Goal: Transaction & Acquisition: Purchase product/service

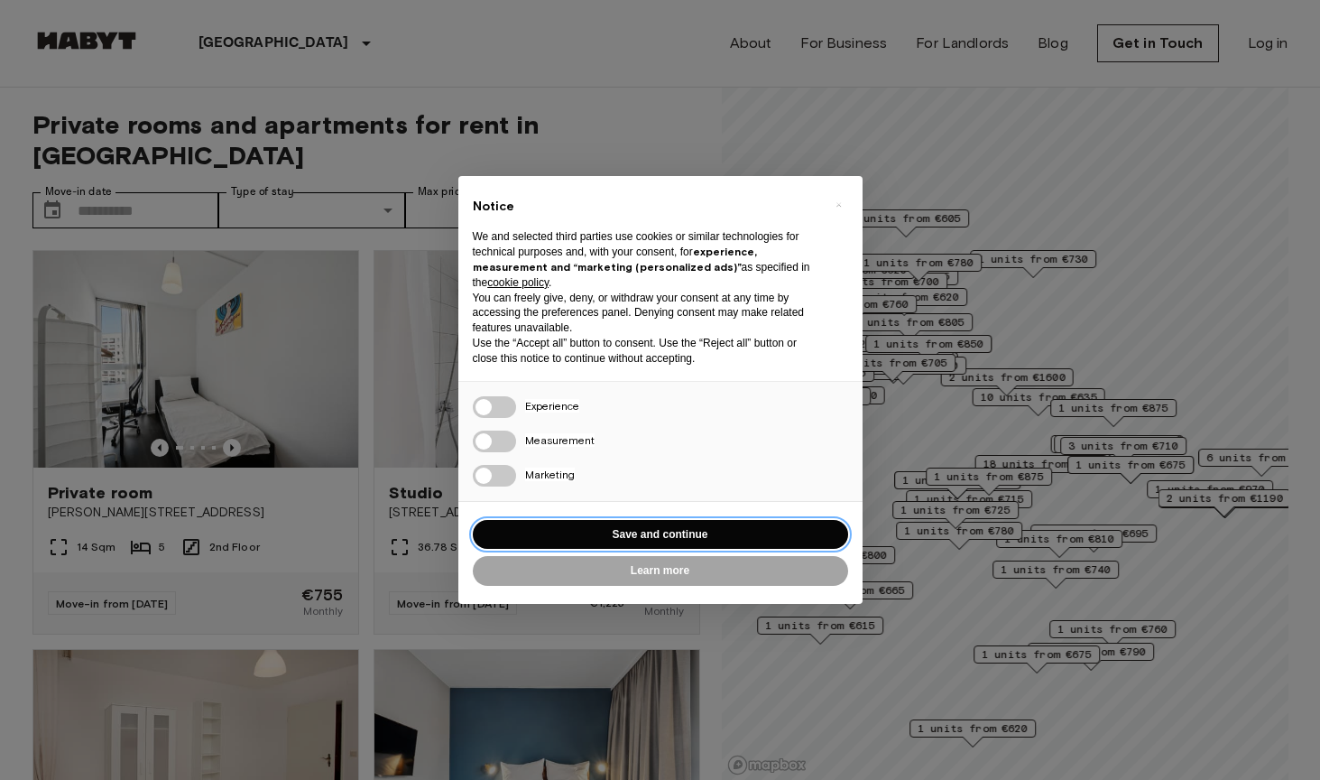
click at [577, 520] on button "Save and continue" at bounding box center [660, 535] width 375 height 30
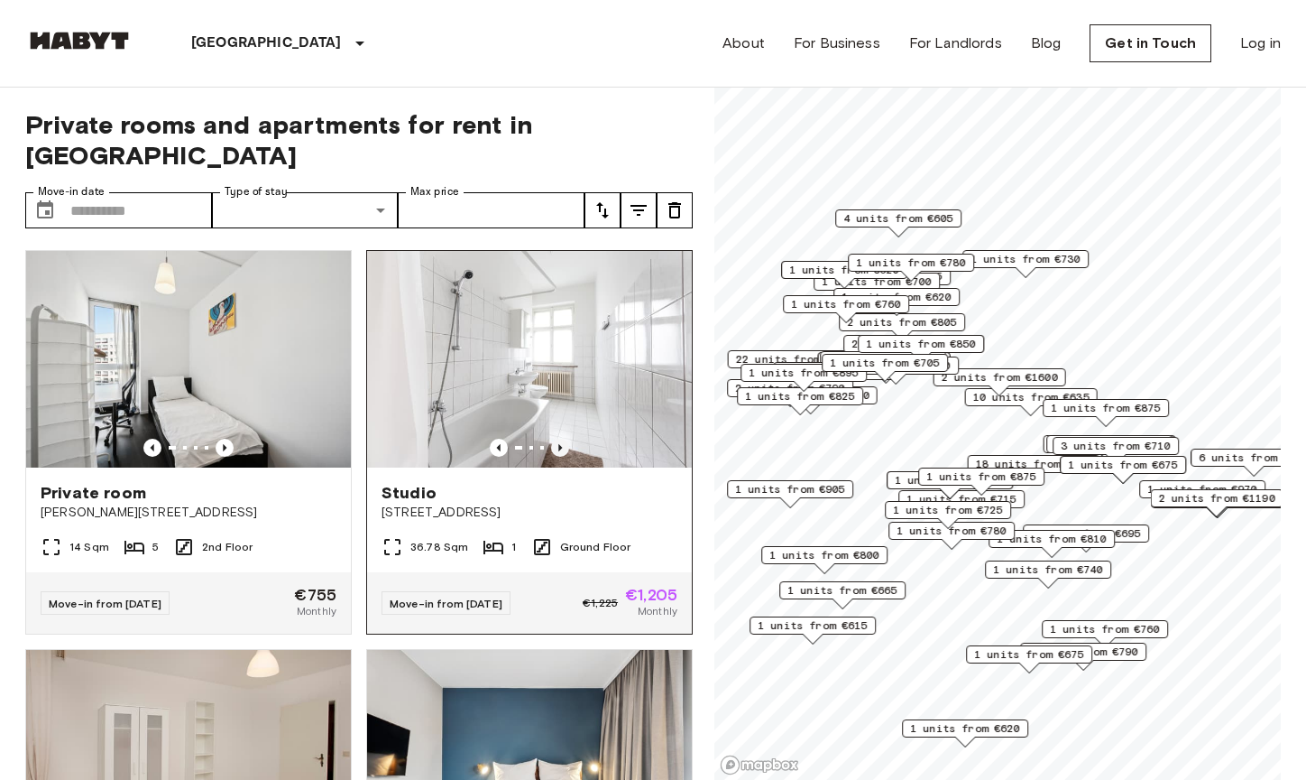
click at [558, 444] on icon "Previous image" at bounding box center [560, 447] width 4 height 7
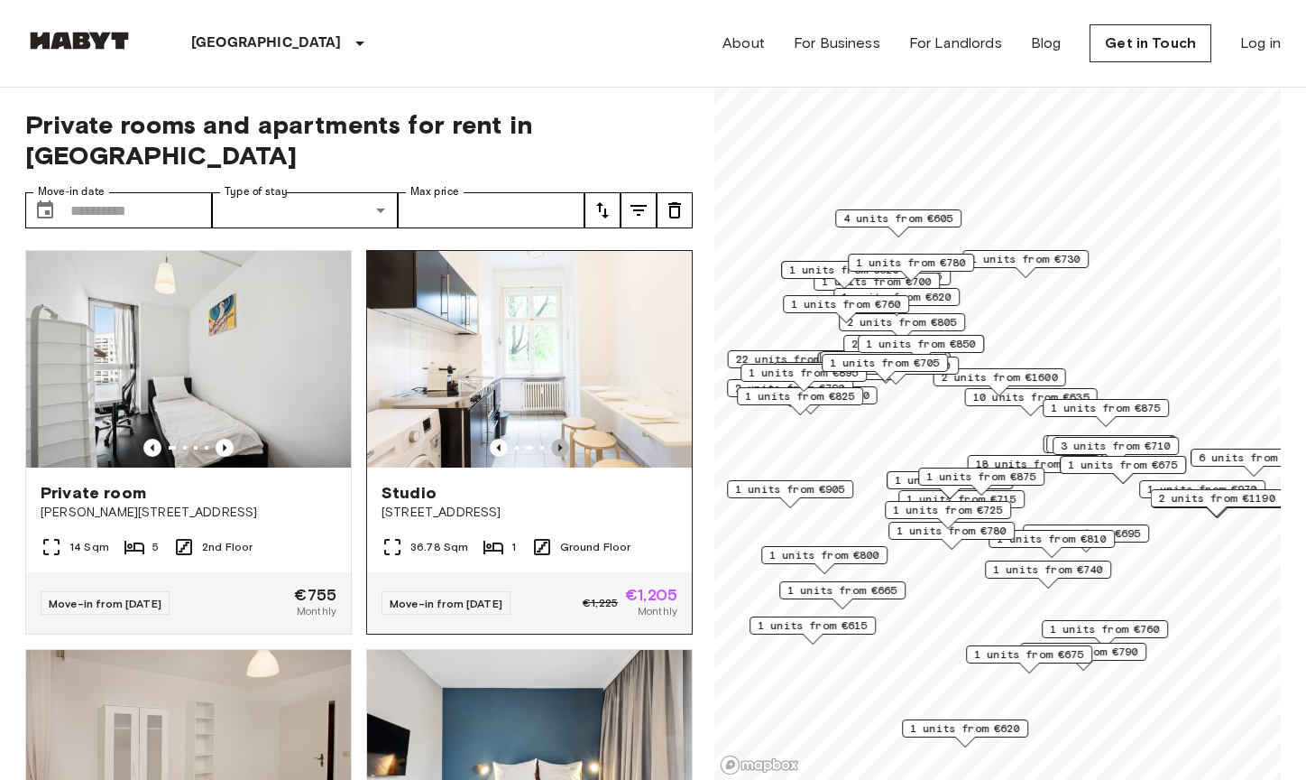
click at [558, 444] on icon "Previous image" at bounding box center [560, 447] width 4 height 7
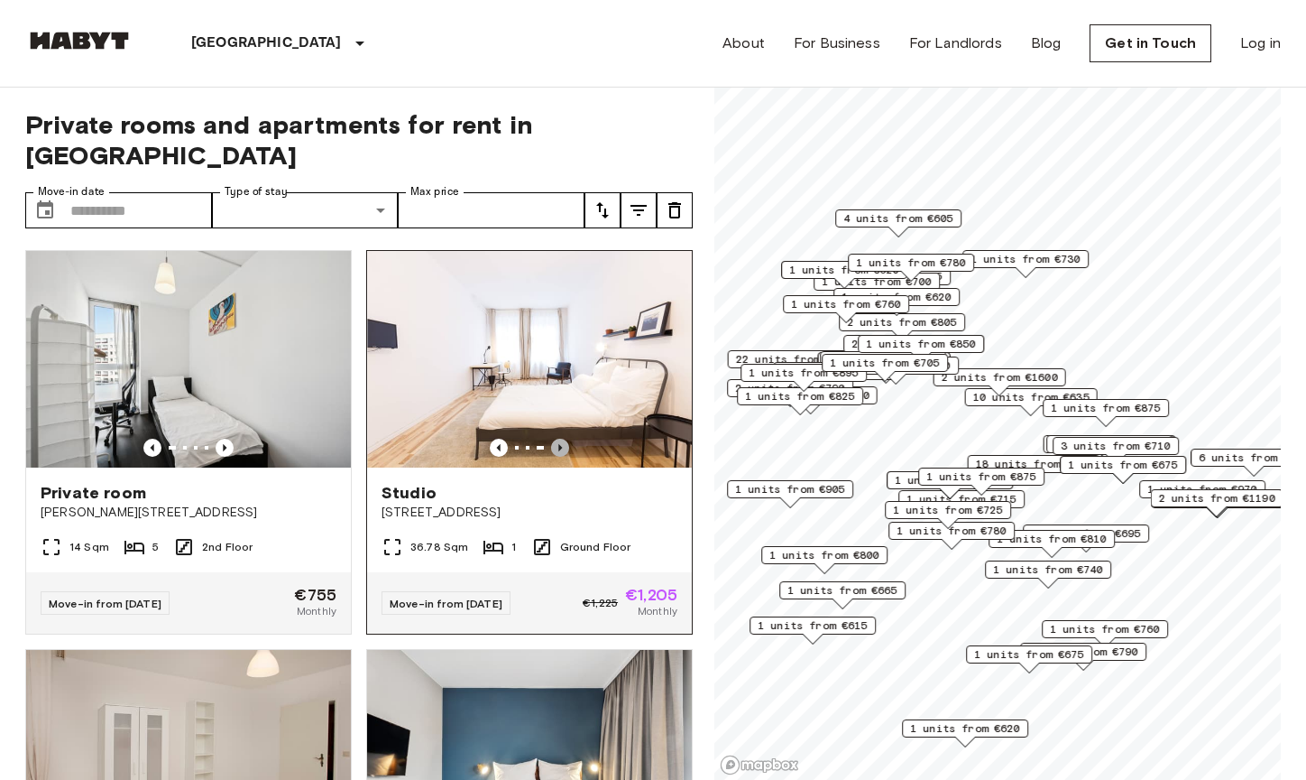
click at [558, 444] on icon "Previous image" at bounding box center [560, 447] width 4 height 7
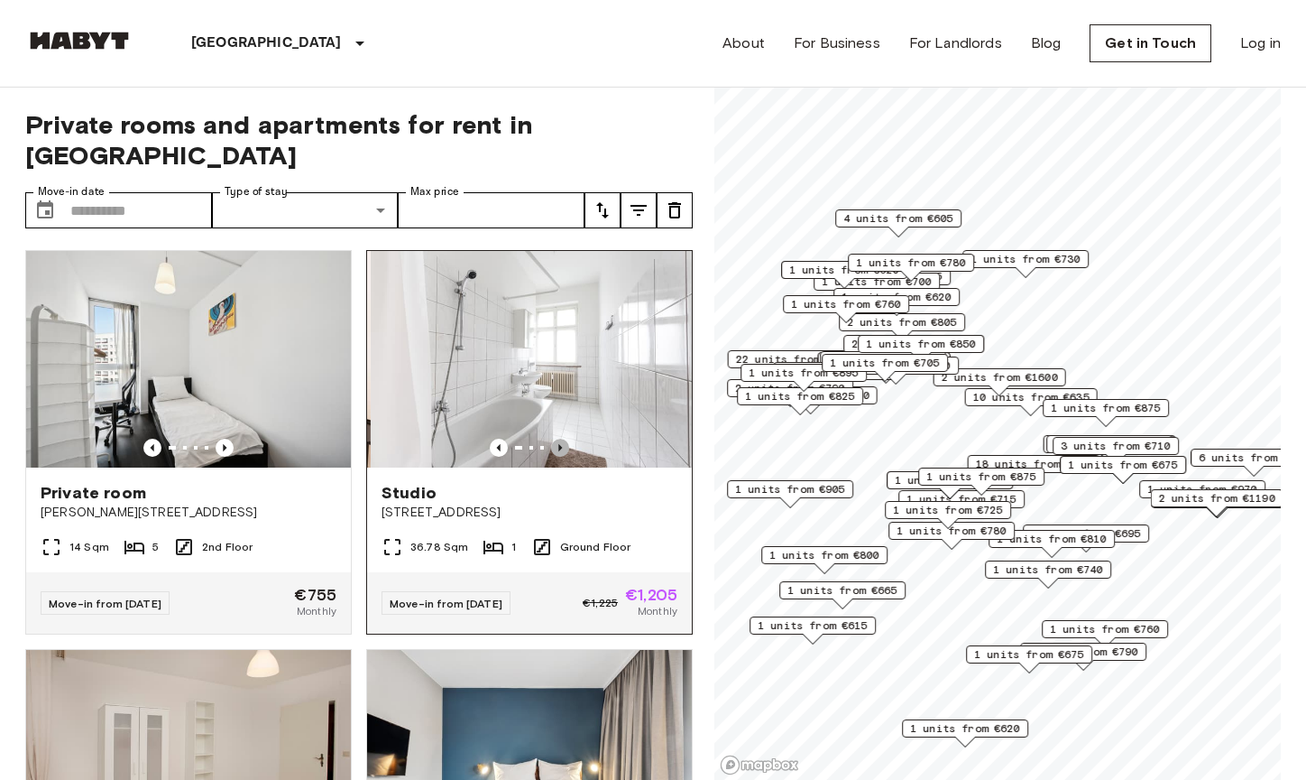
click at [558, 444] on icon "Previous image" at bounding box center [560, 447] width 4 height 7
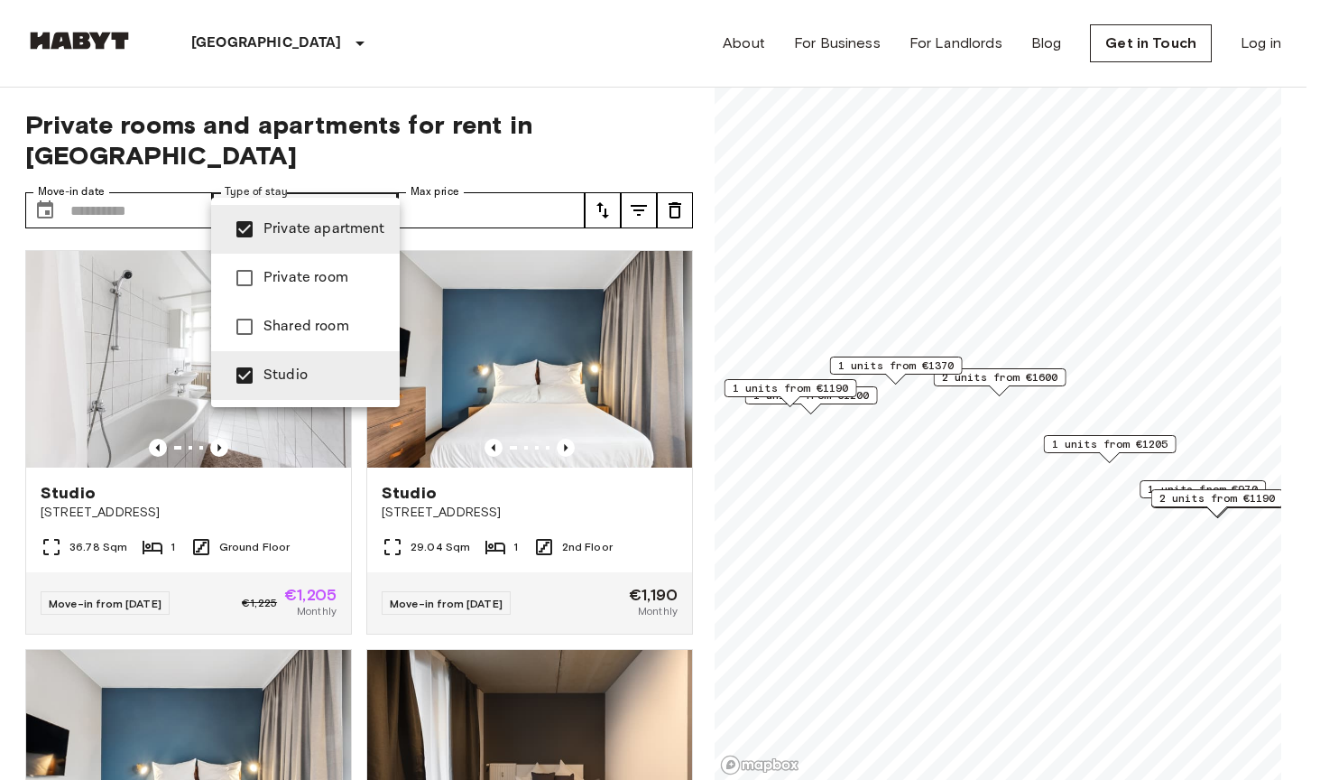
type input "**********"
click at [591, 73] on div at bounding box center [660, 390] width 1320 height 780
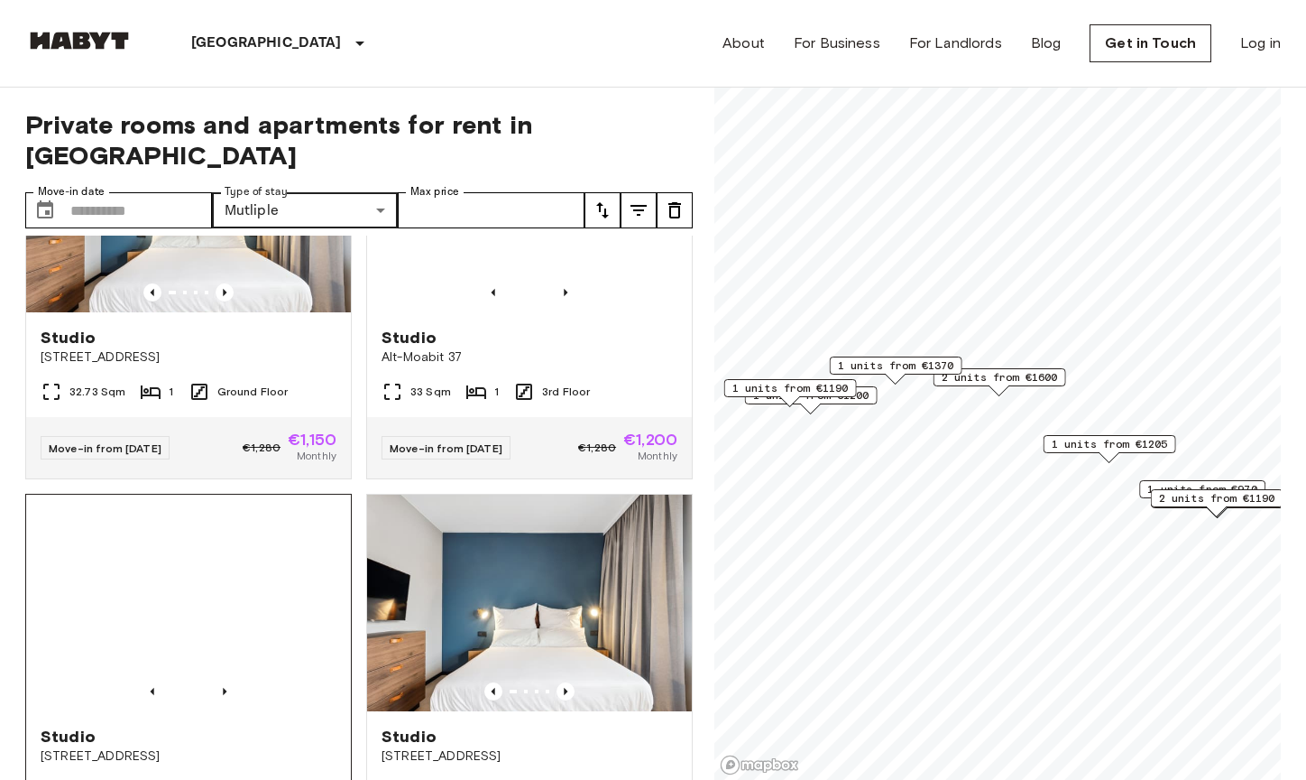
scroll to position [873, 0]
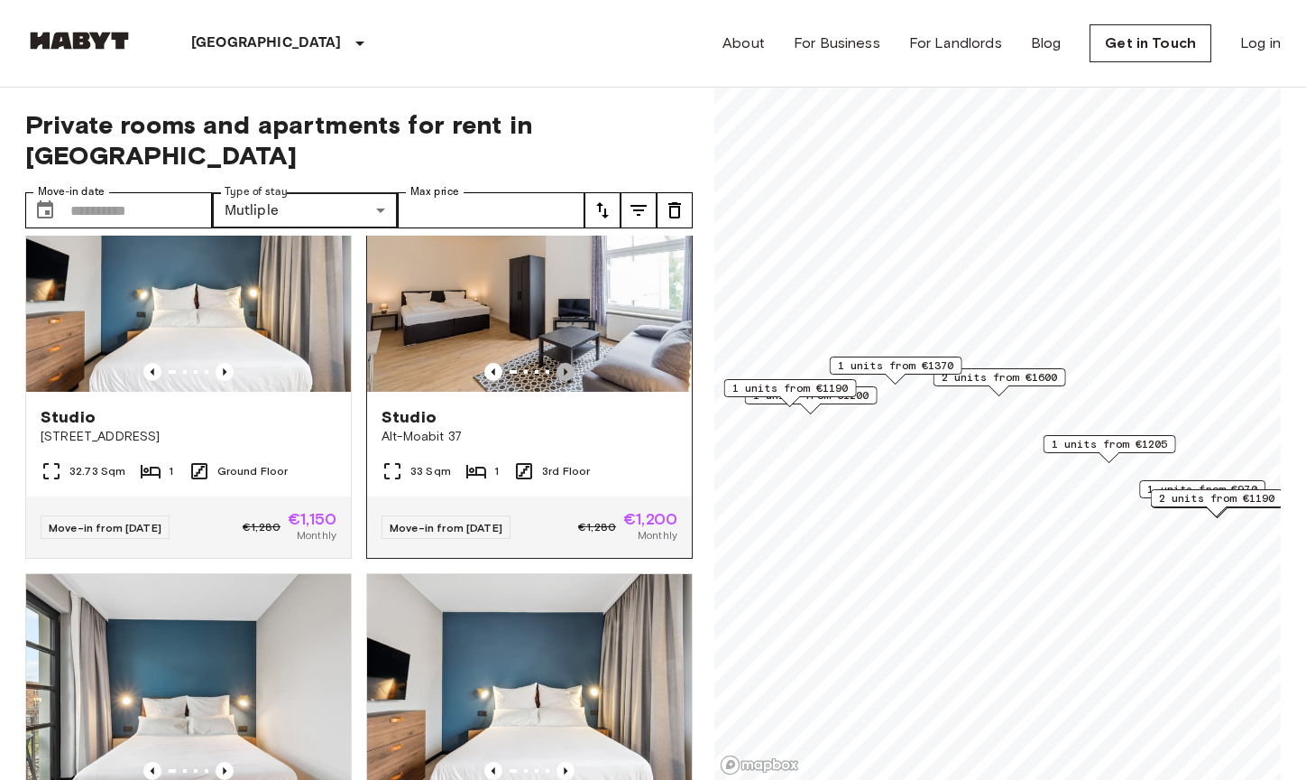
click at [564, 368] on icon "Previous image" at bounding box center [566, 371] width 4 height 7
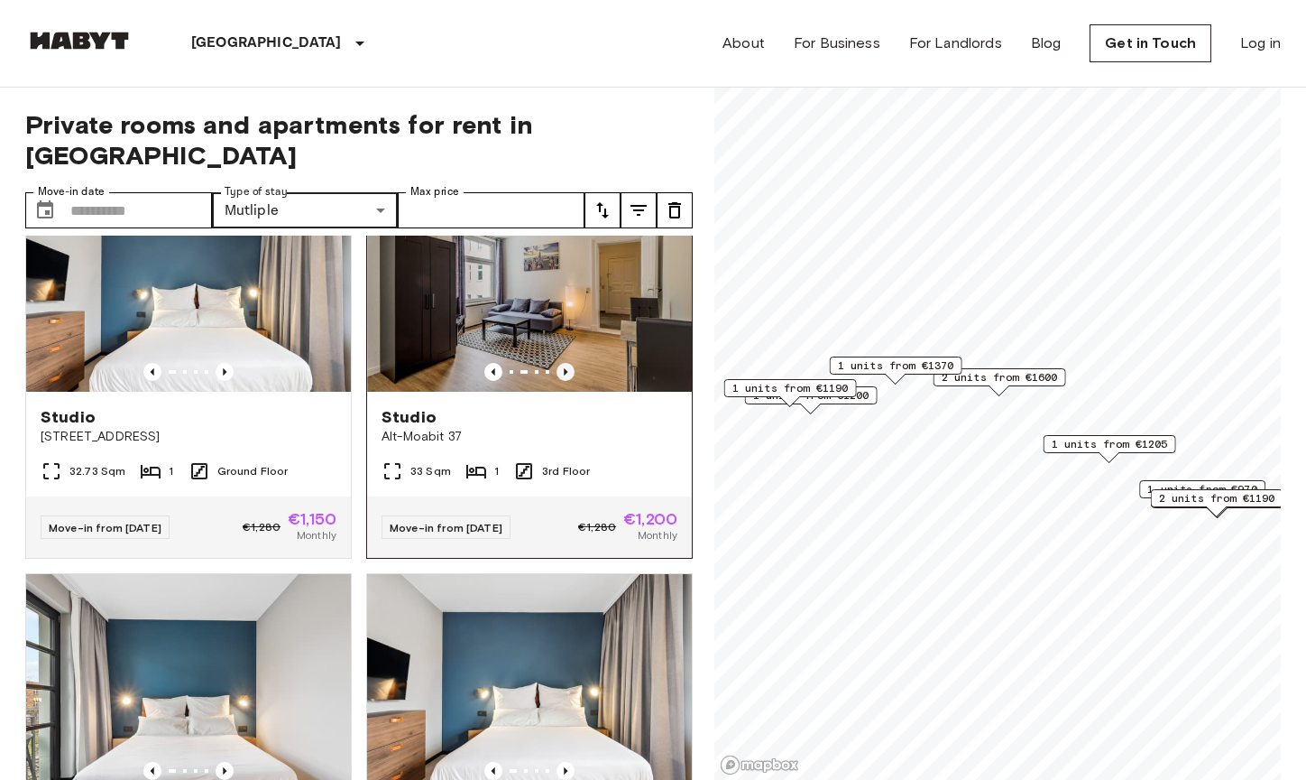
click at [564, 368] on icon "Previous image" at bounding box center [566, 371] width 4 height 7
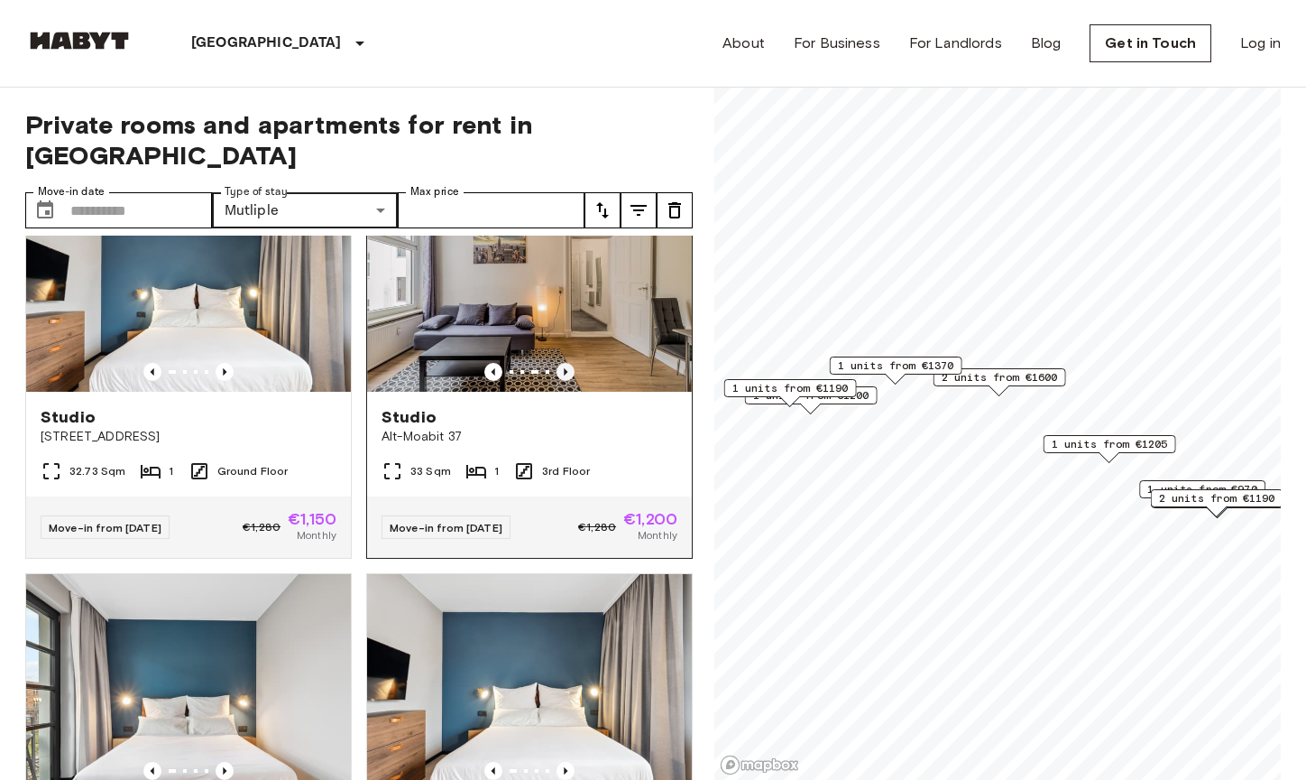
click at [564, 368] on icon "Previous image" at bounding box center [566, 371] width 4 height 7
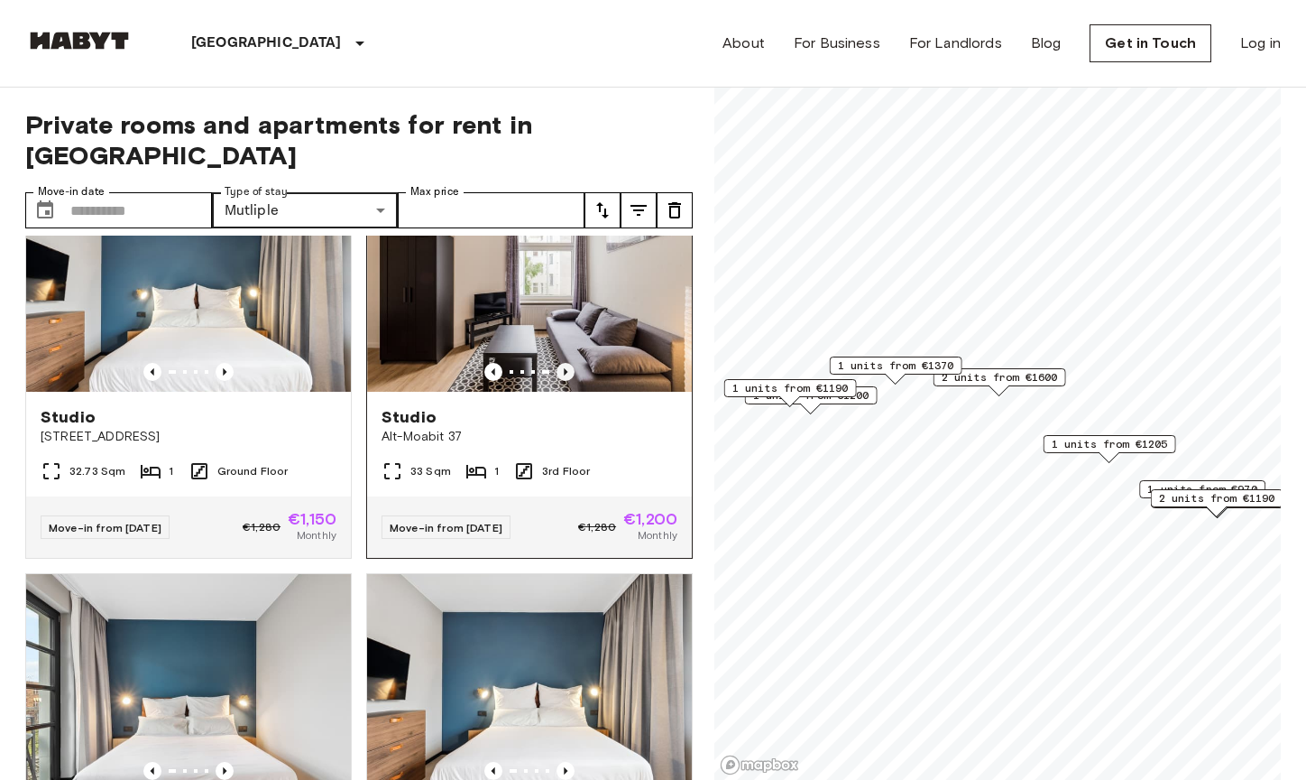
click at [564, 368] on icon "Previous image" at bounding box center [566, 371] width 4 height 7
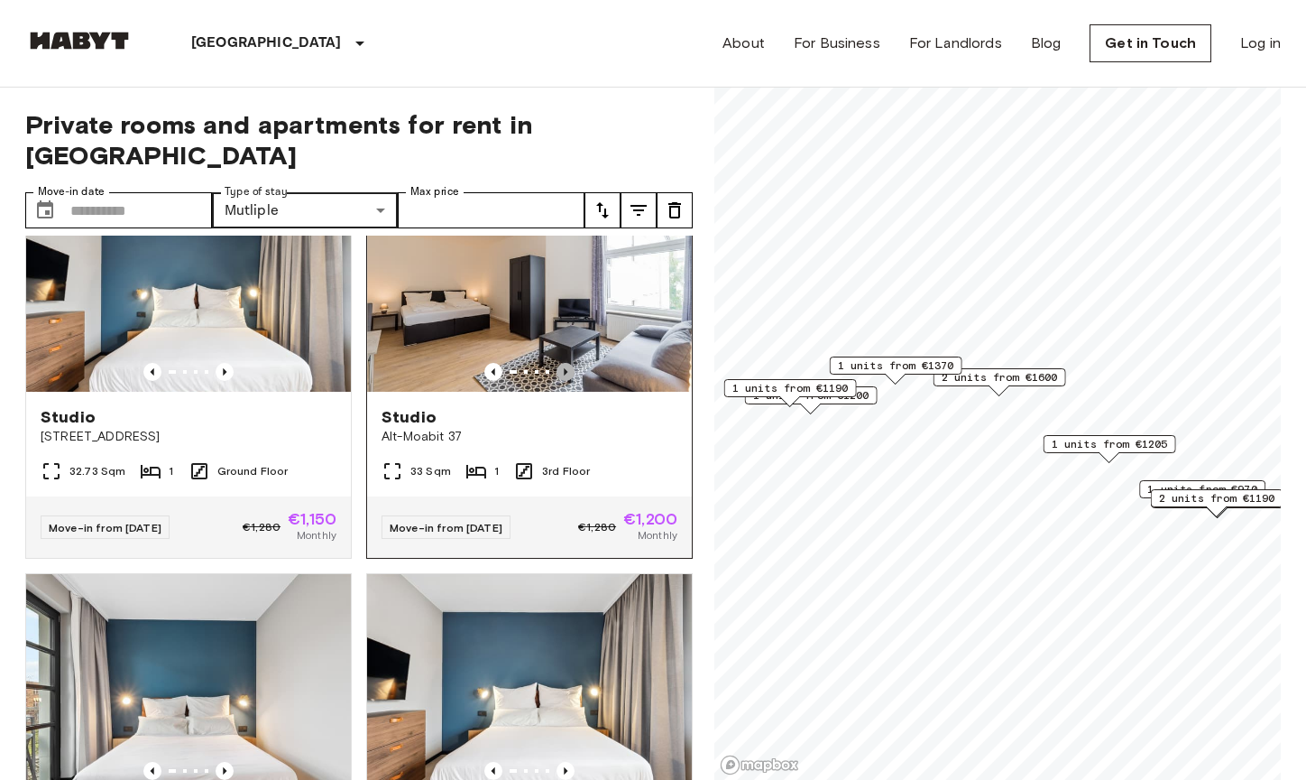
click at [564, 368] on icon "Previous image" at bounding box center [566, 371] width 4 height 7
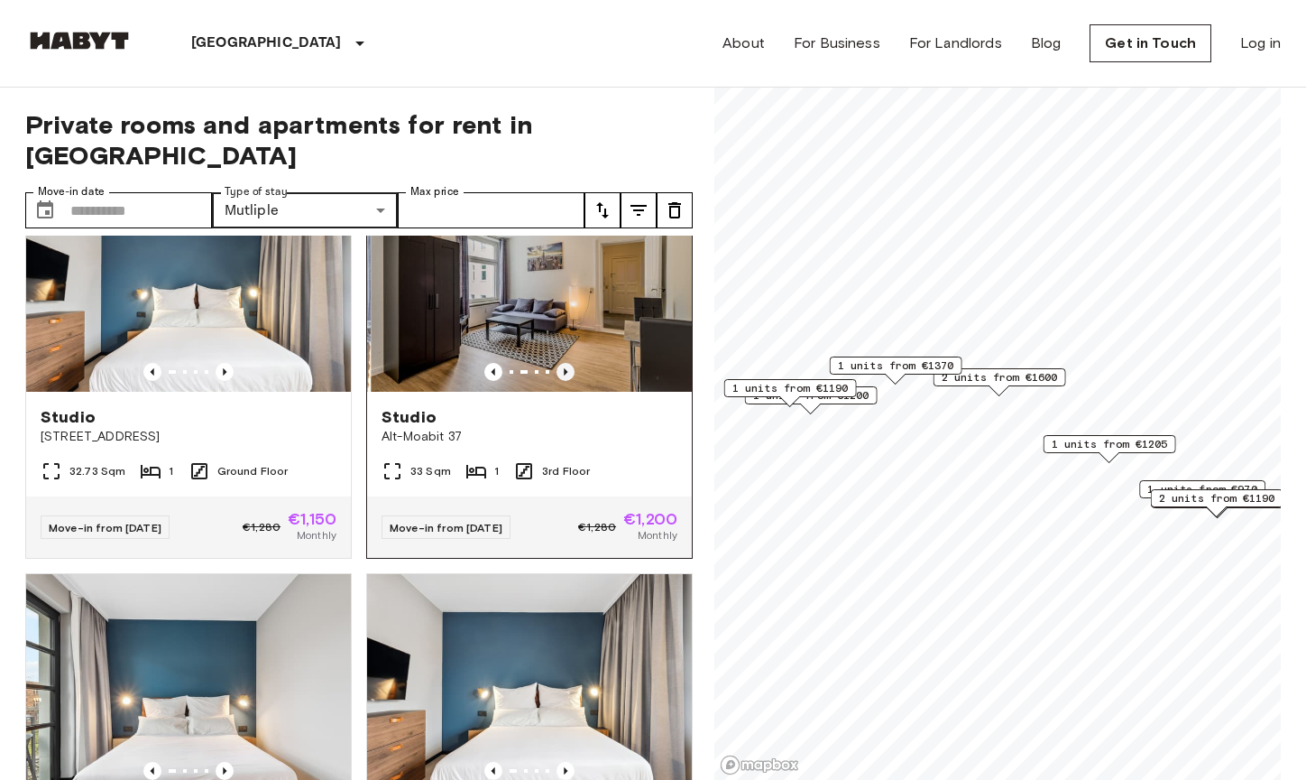
click at [564, 368] on icon "Previous image" at bounding box center [566, 371] width 4 height 7
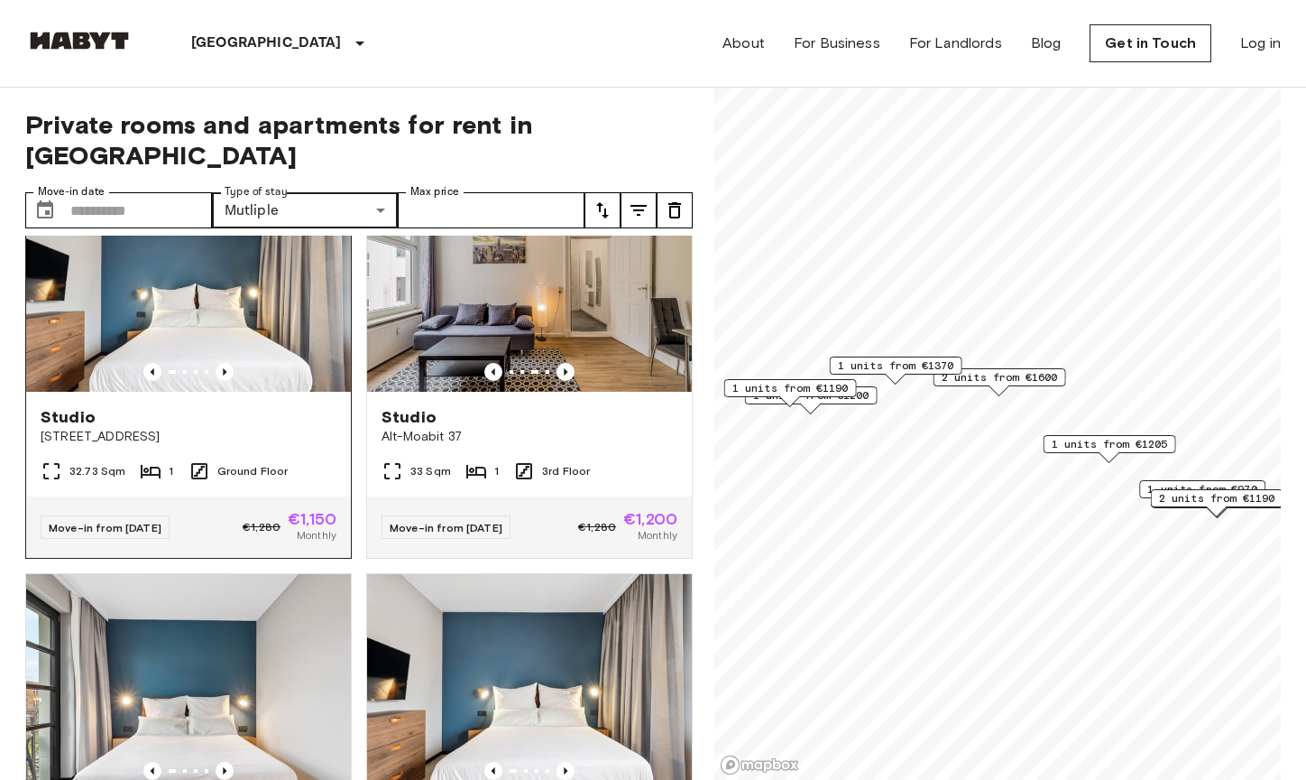
click at [204, 363] on div at bounding box center [188, 372] width 325 height 18
click at [220, 363] on icon "Previous image" at bounding box center [225, 372] width 18 height 18
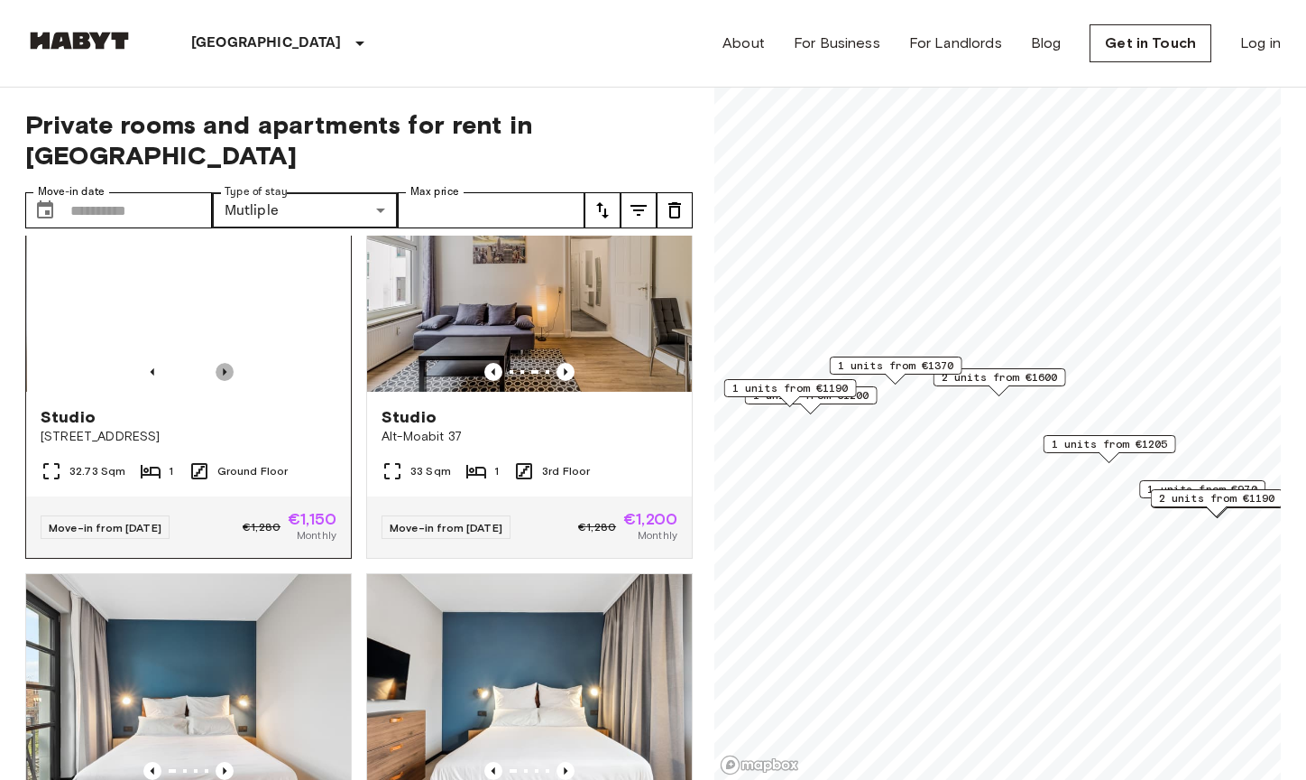
click at [223, 368] on icon "Previous image" at bounding box center [225, 371] width 4 height 7
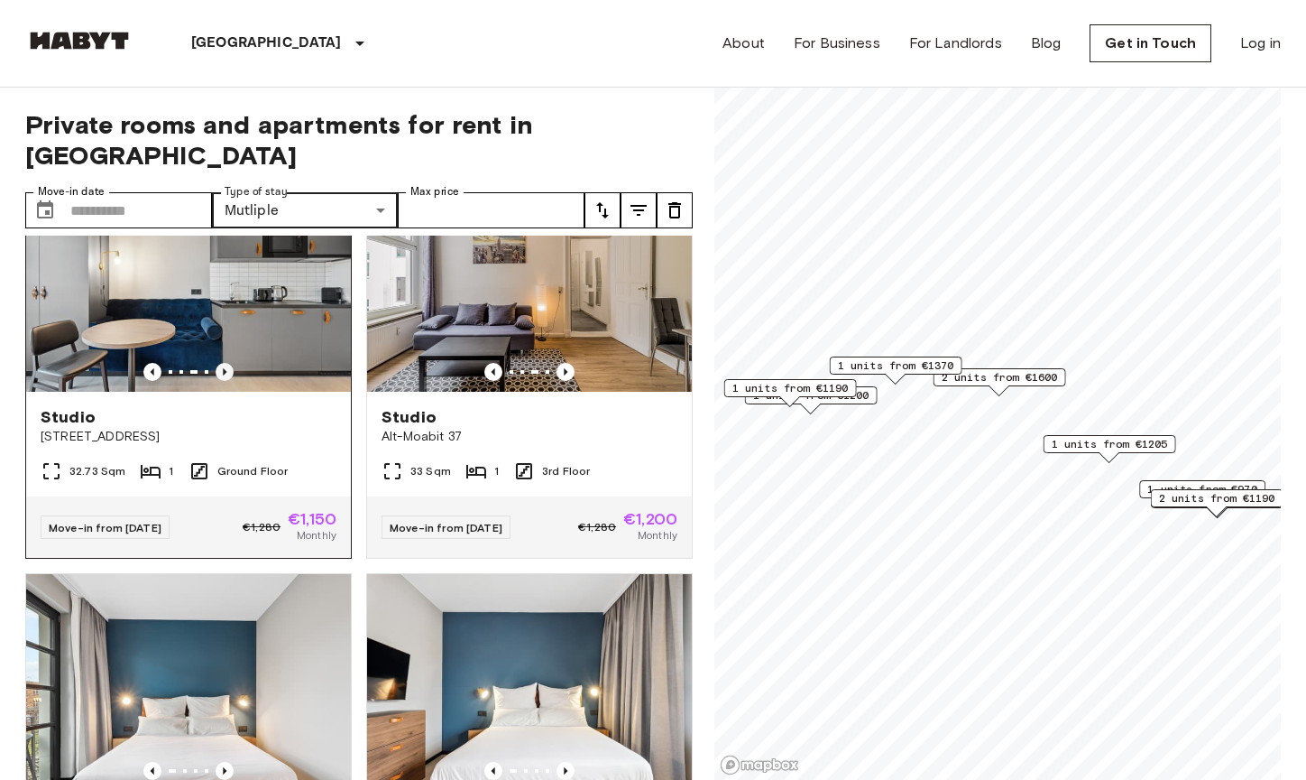
click at [223, 368] on icon "Previous image" at bounding box center [225, 371] width 4 height 7
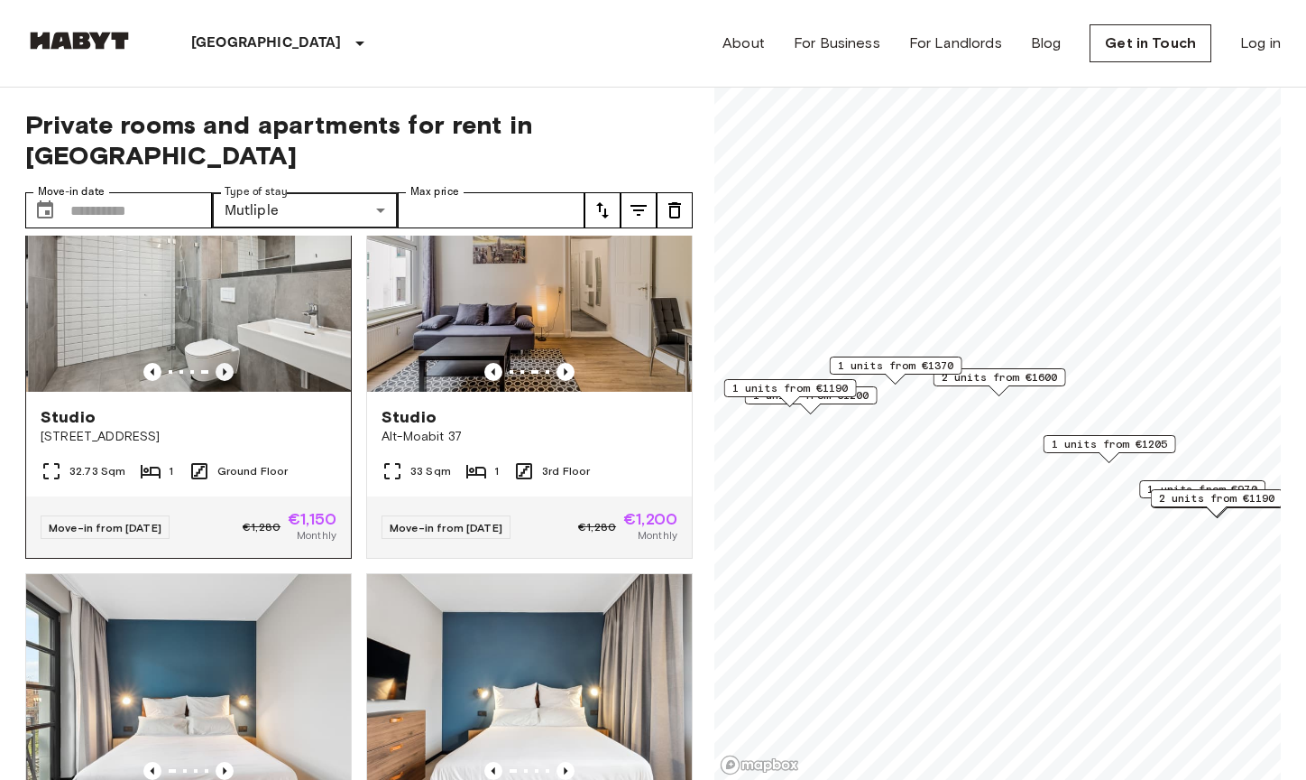
click at [223, 368] on icon "Previous image" at bounding box center [225, 371] width 4 height 7
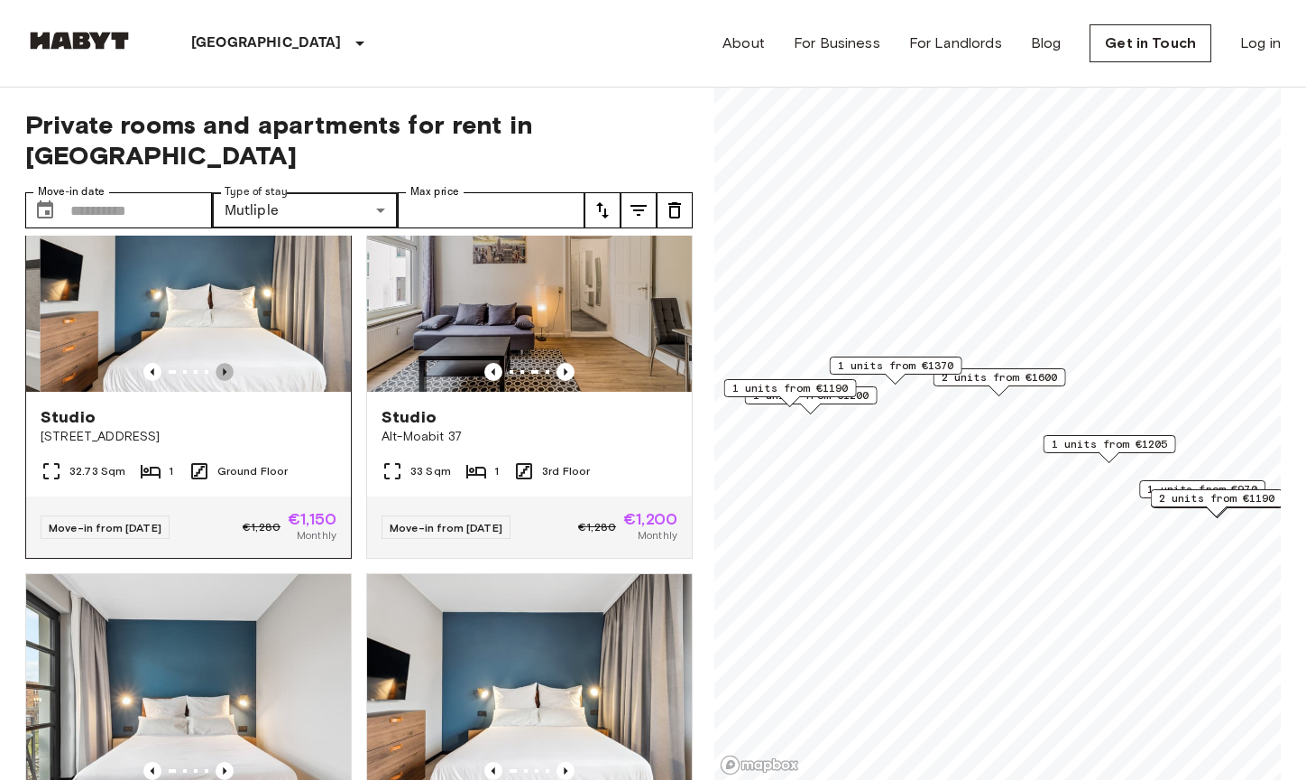
click at [223, 368] on icon "Previous image" at bounding box center [225, 371] width 4 height 7
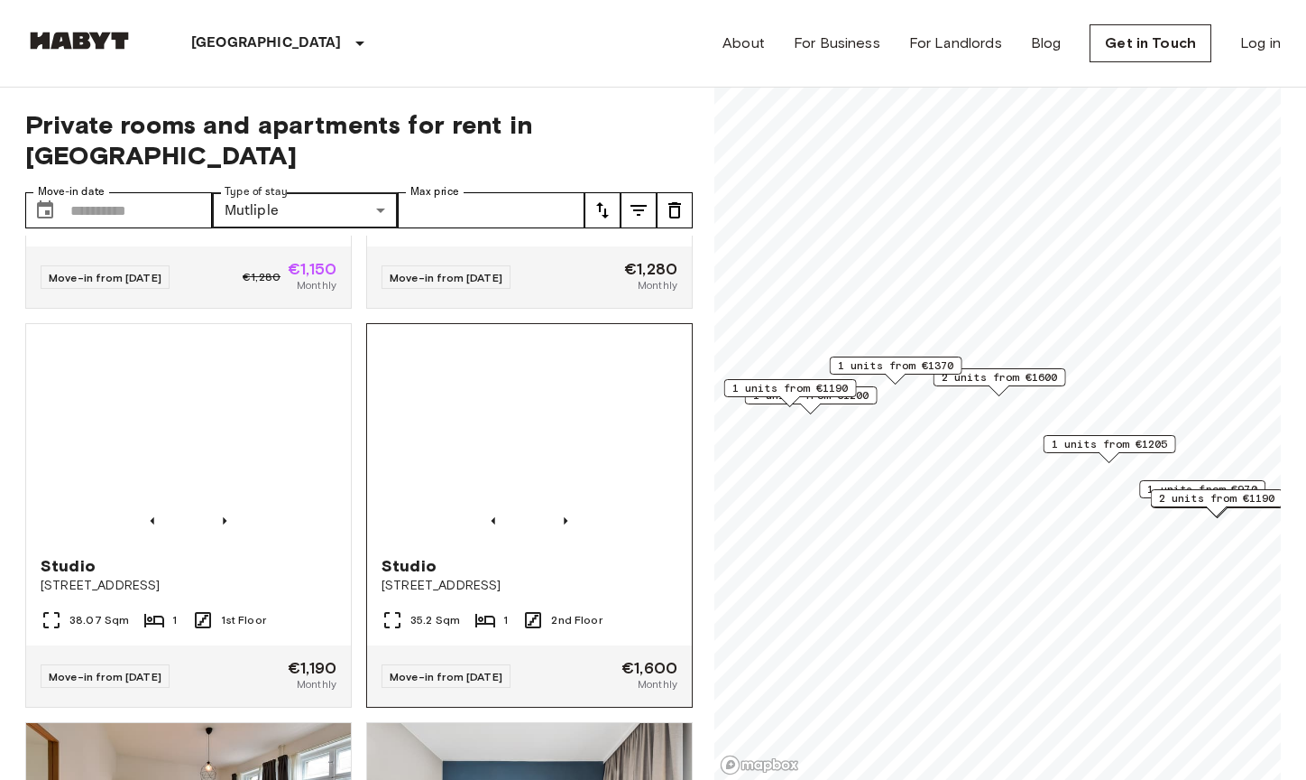
scroll to position [1976, 0]
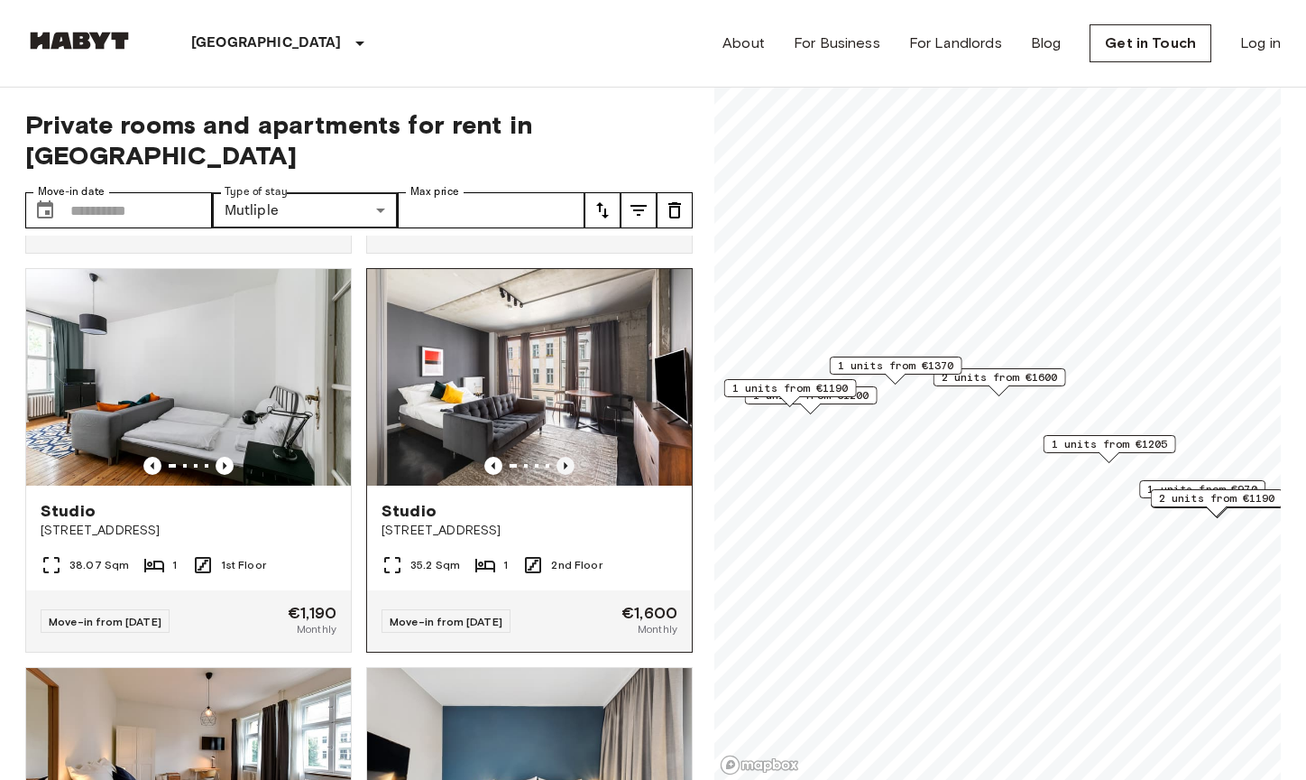
click at [557, 475] on icon "Previous image" at bounding box center [566, 466] width 18 height 18
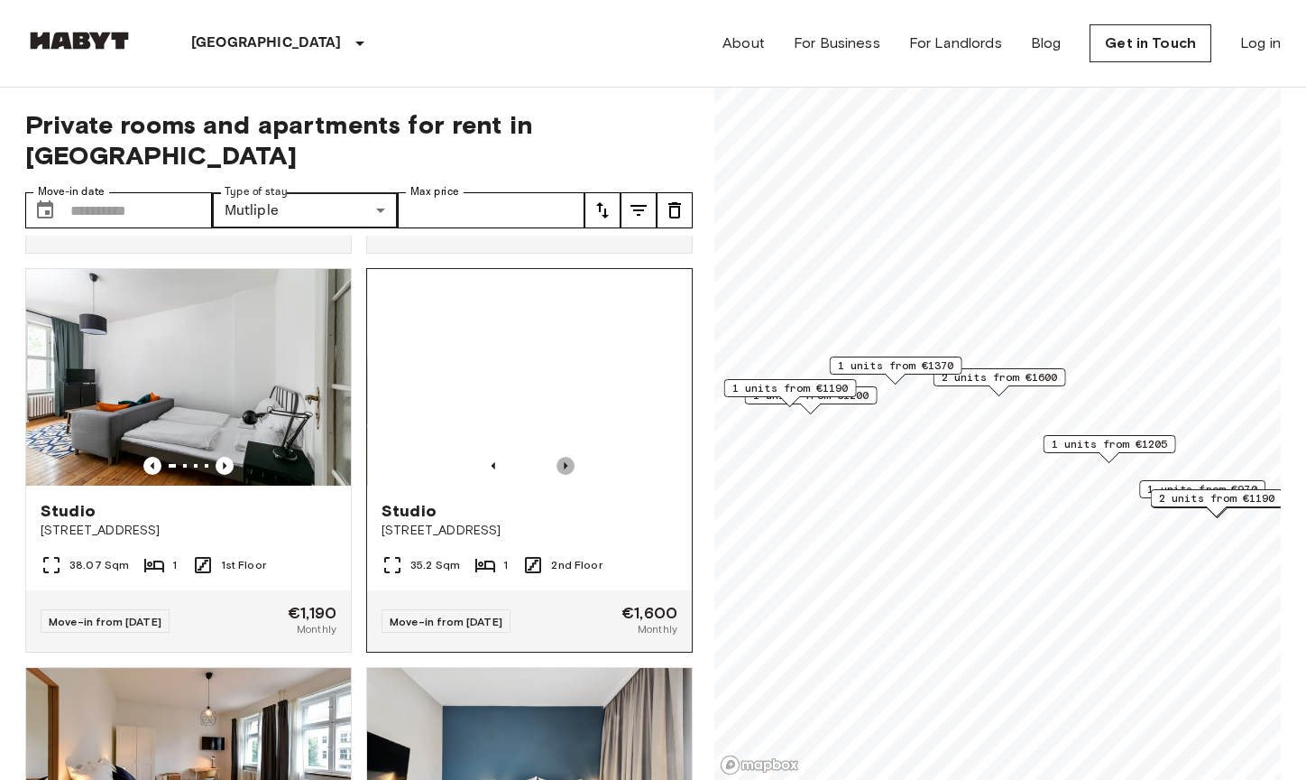
click at [557, 475] on icon "Previous image" at bounding box center [566, 466] width 18 height 18
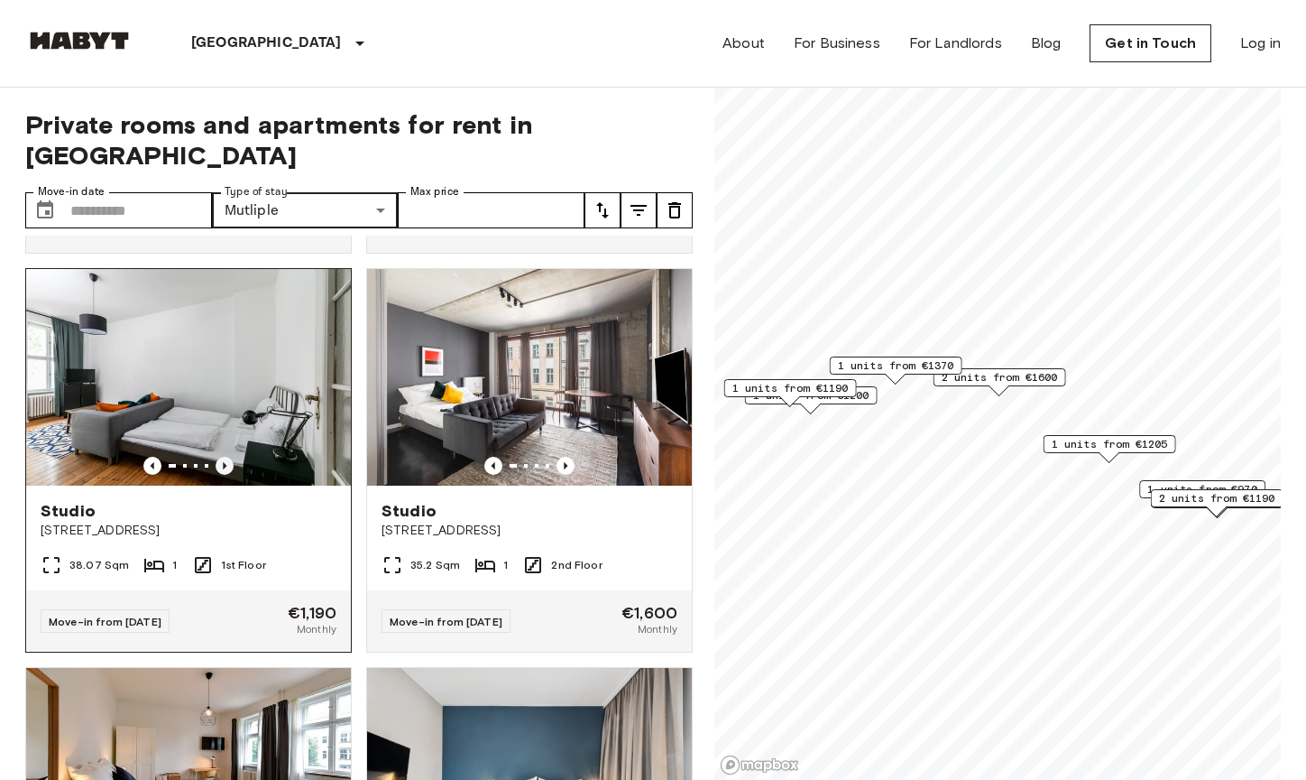
click at [217, 475] on icon "Previous image" at bounding box center [225, 466] width 18 height 18
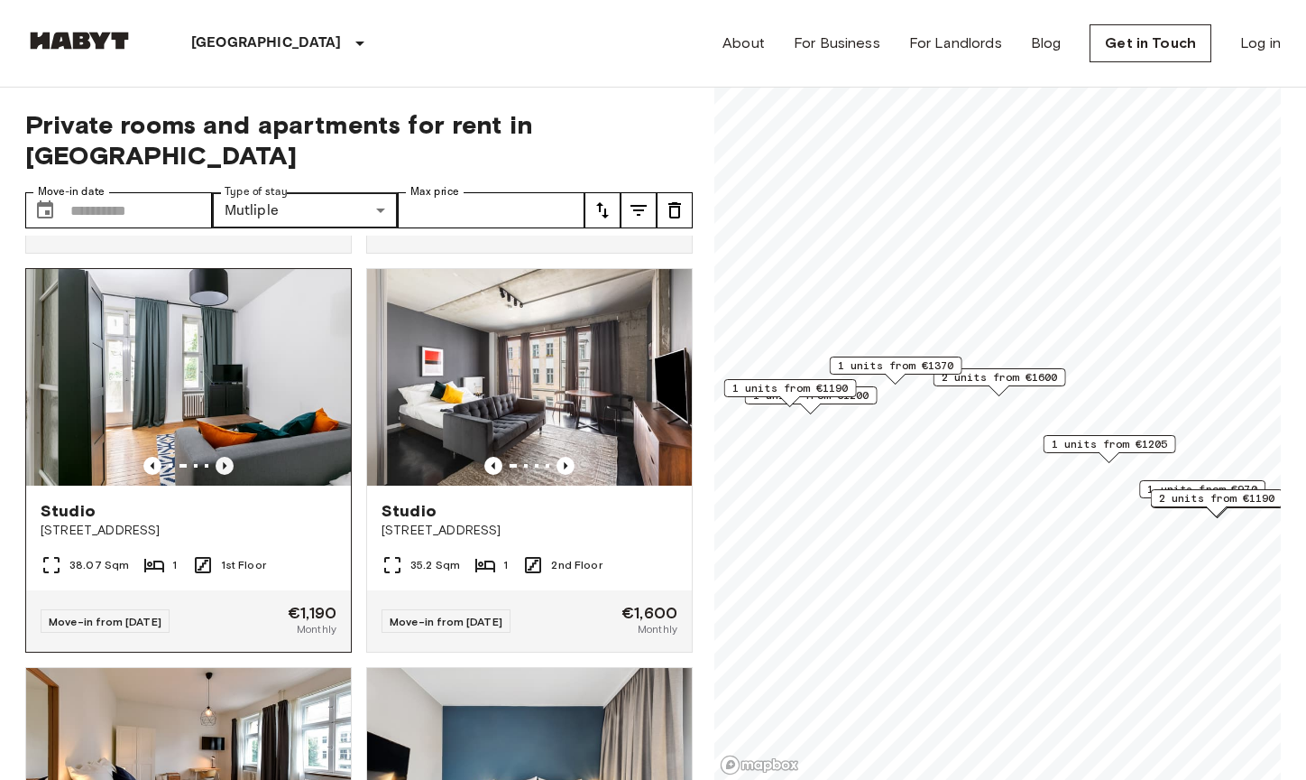
scroll to position [2323, 0]
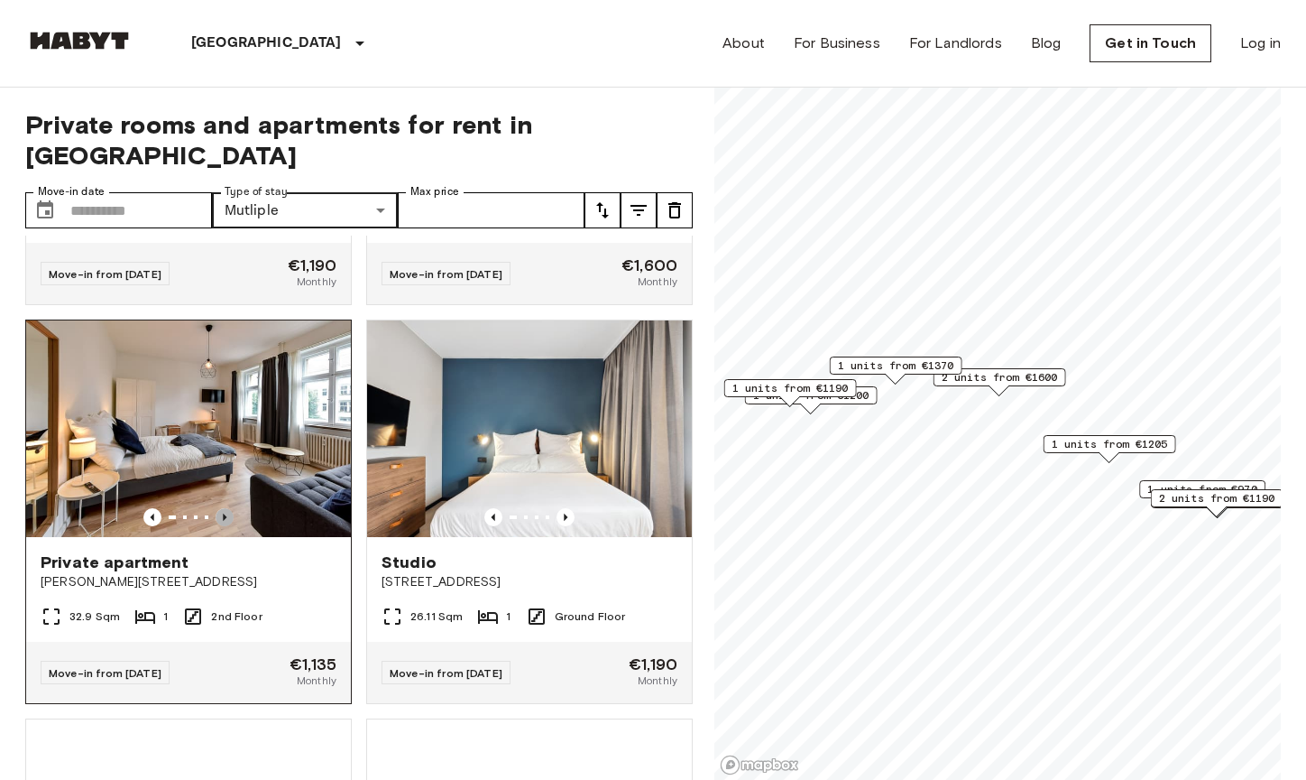
click at [230, 526] on icon "Previous image" at bounding box center [225, 517] width 18 height 18
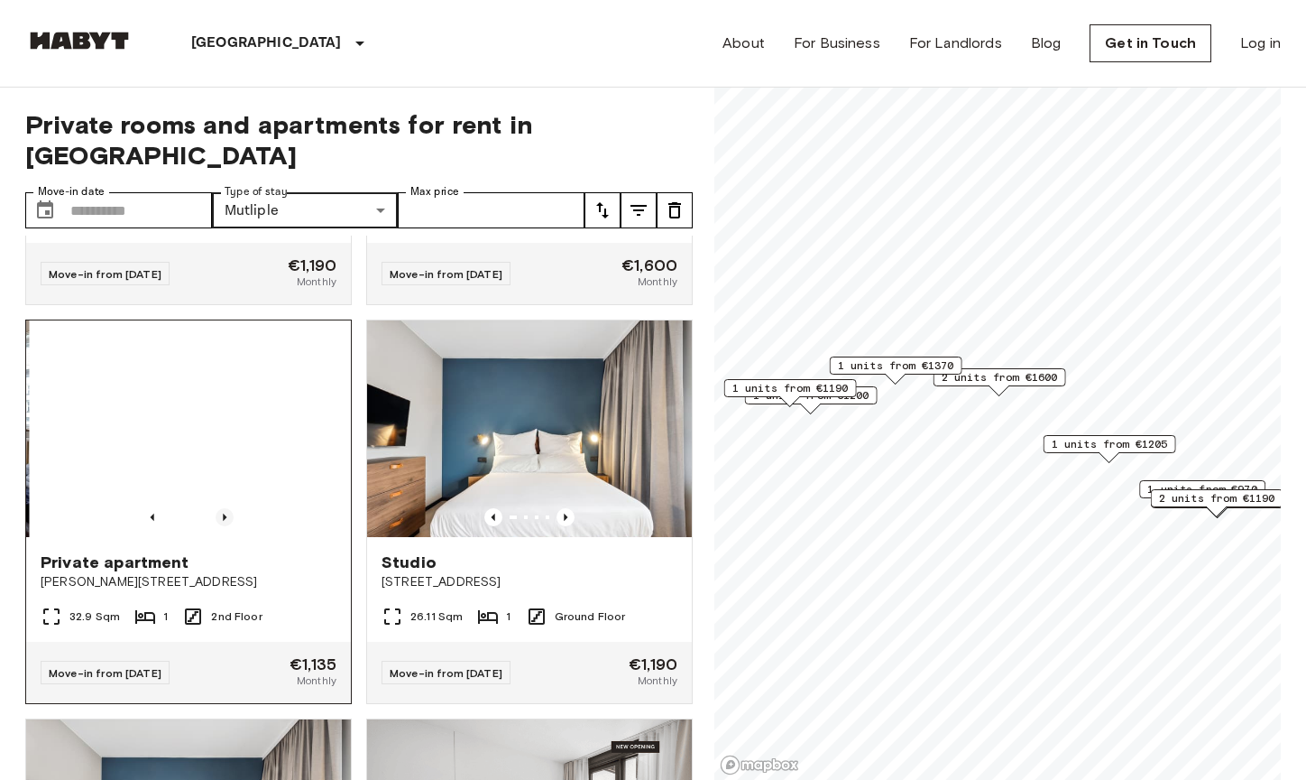
click at [230, 526] on icon "Previous image" at bounding box center [225, 517] width 18 height 18
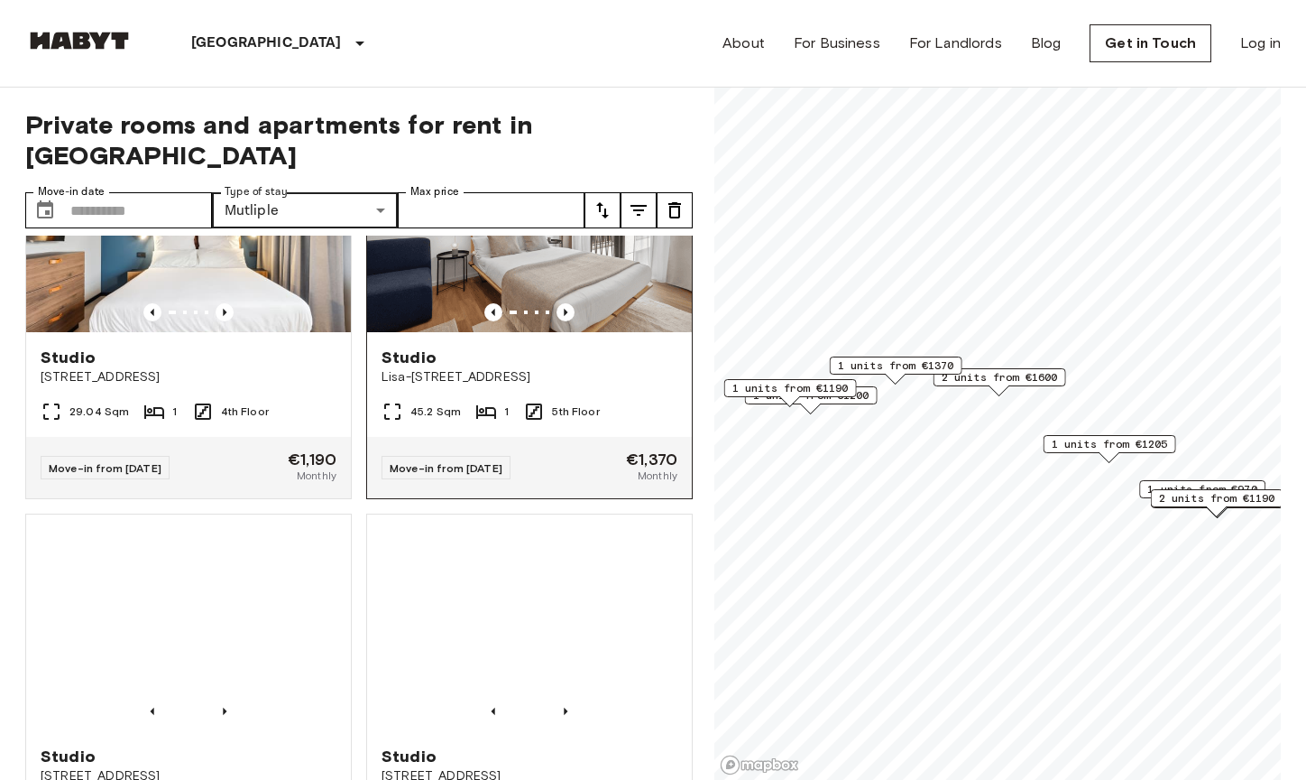
scroll to position [2839, 0]
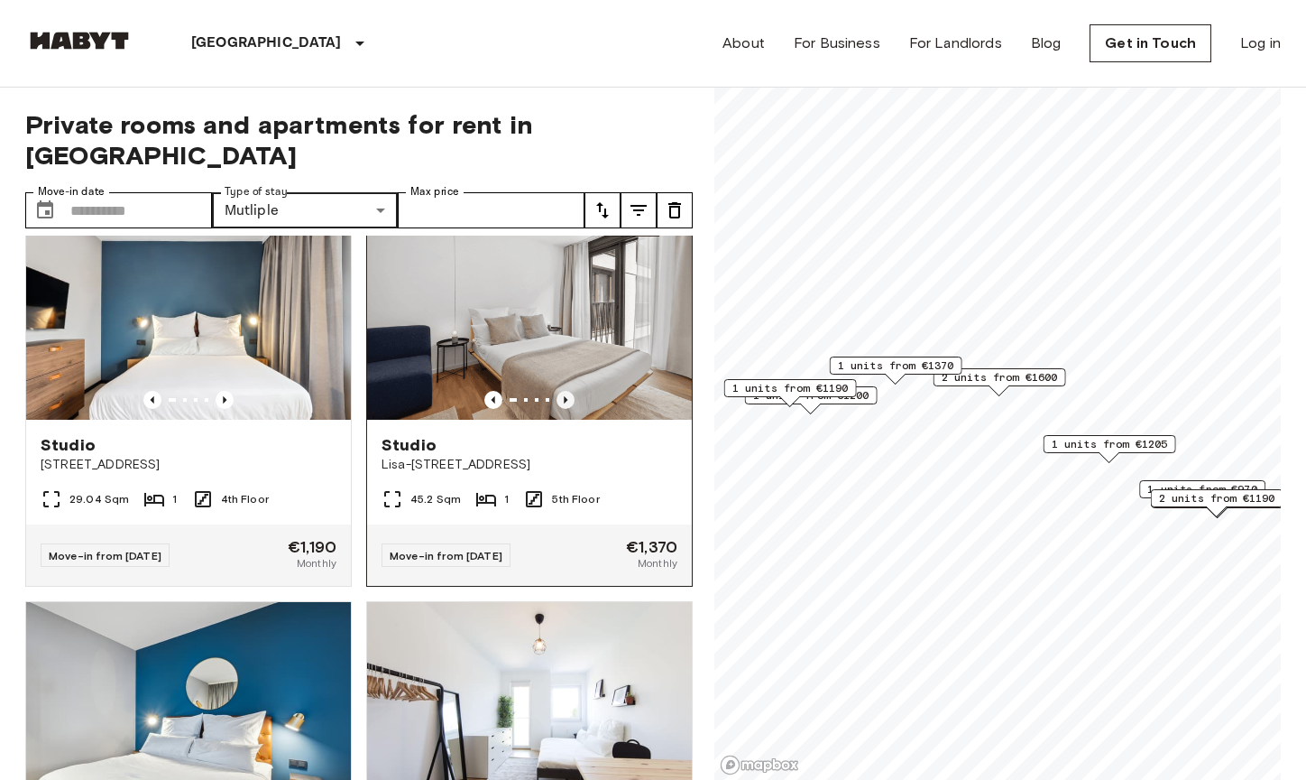
click at [557, 409] on icon "Previous image" at bounding box center [566, 400] width 18 height 18
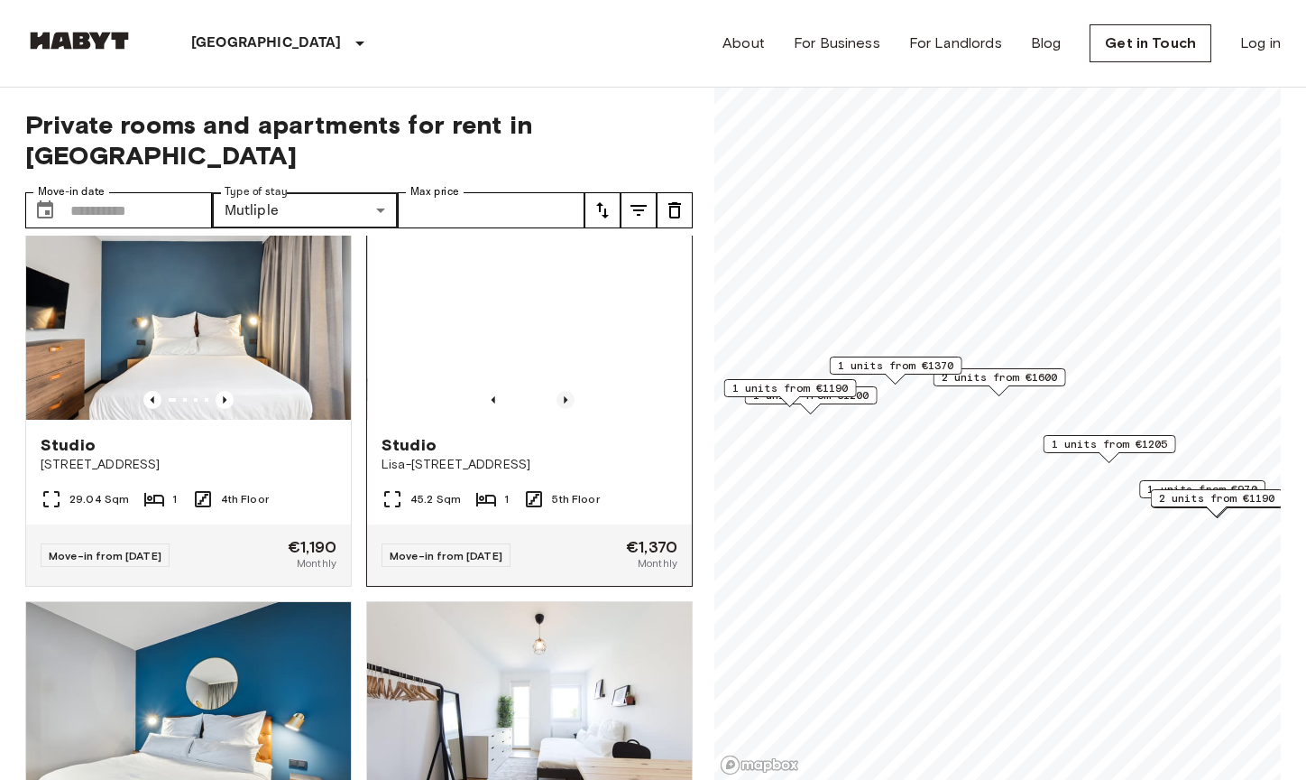
click at [557, 409] on icon "Previous image" at bounding box center [566, 400] width 18 height 18
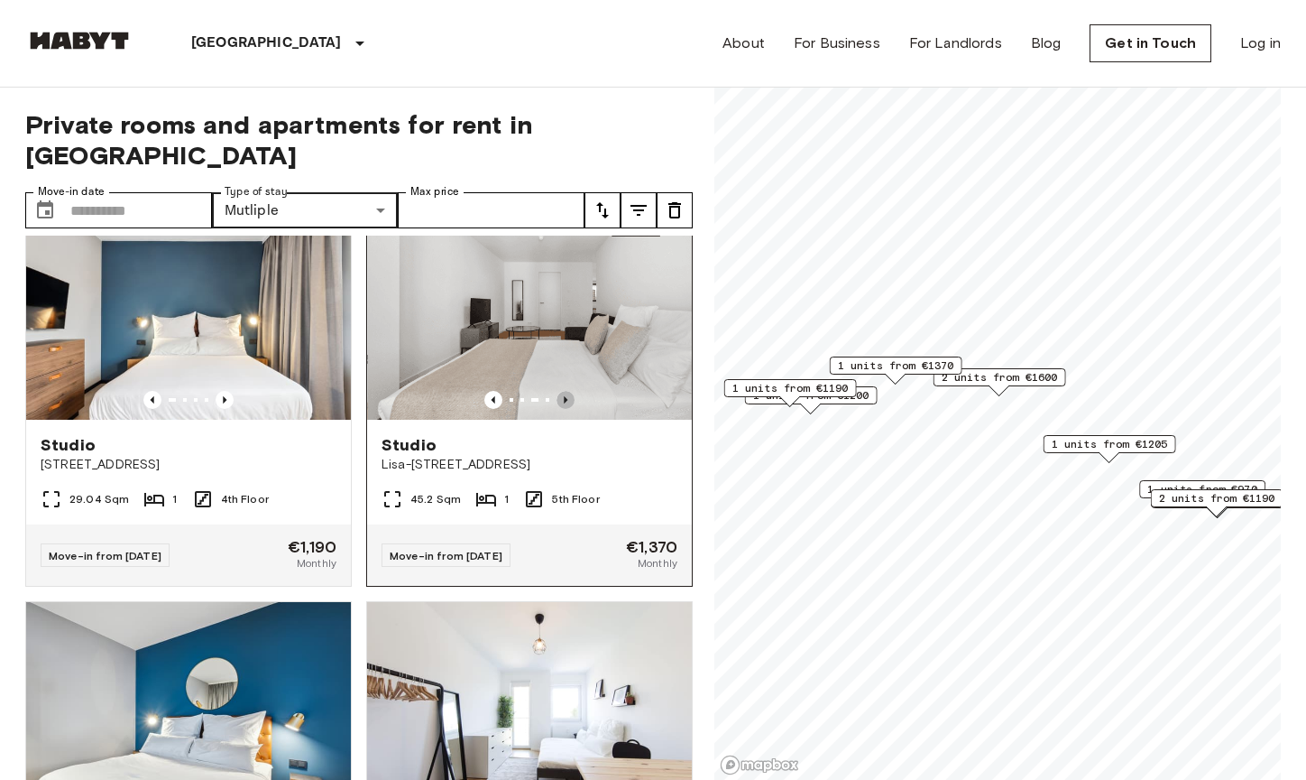
click at [557, 409] on icon "Previous image" at bounding box center [566, 400] width 18 height 18
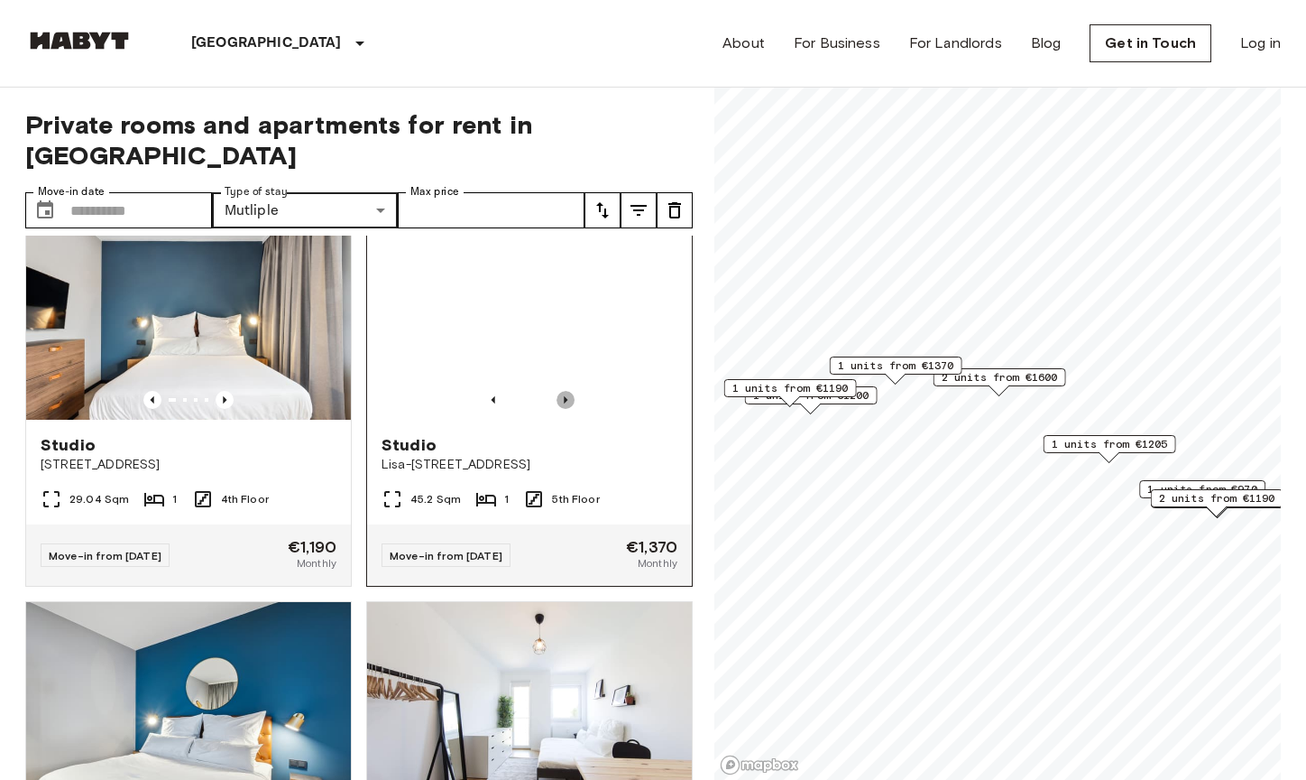
click at [557, 409] on icon "Previous image" at bounding box center [566, 400] width 18 height 18
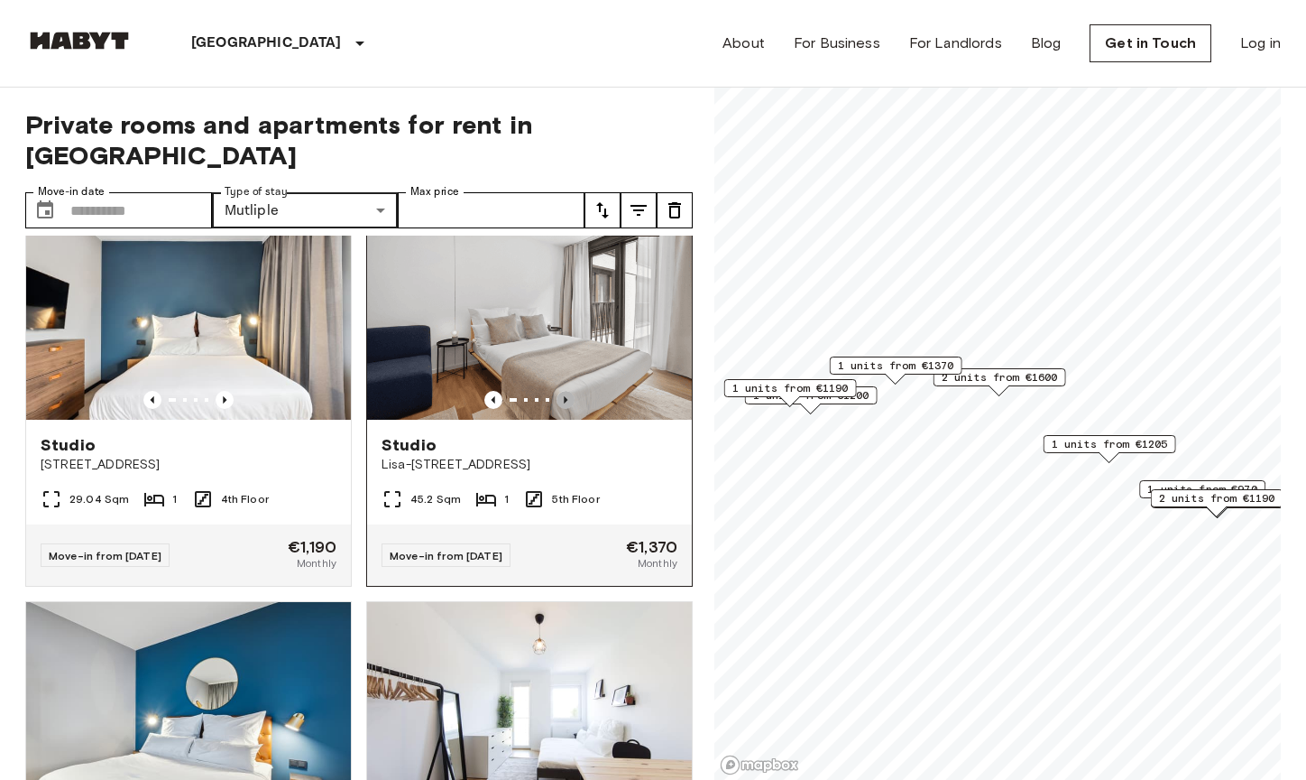
click at [557, 409] on icon "Previous image" at bounding box center [566, 400] width 18 height 18
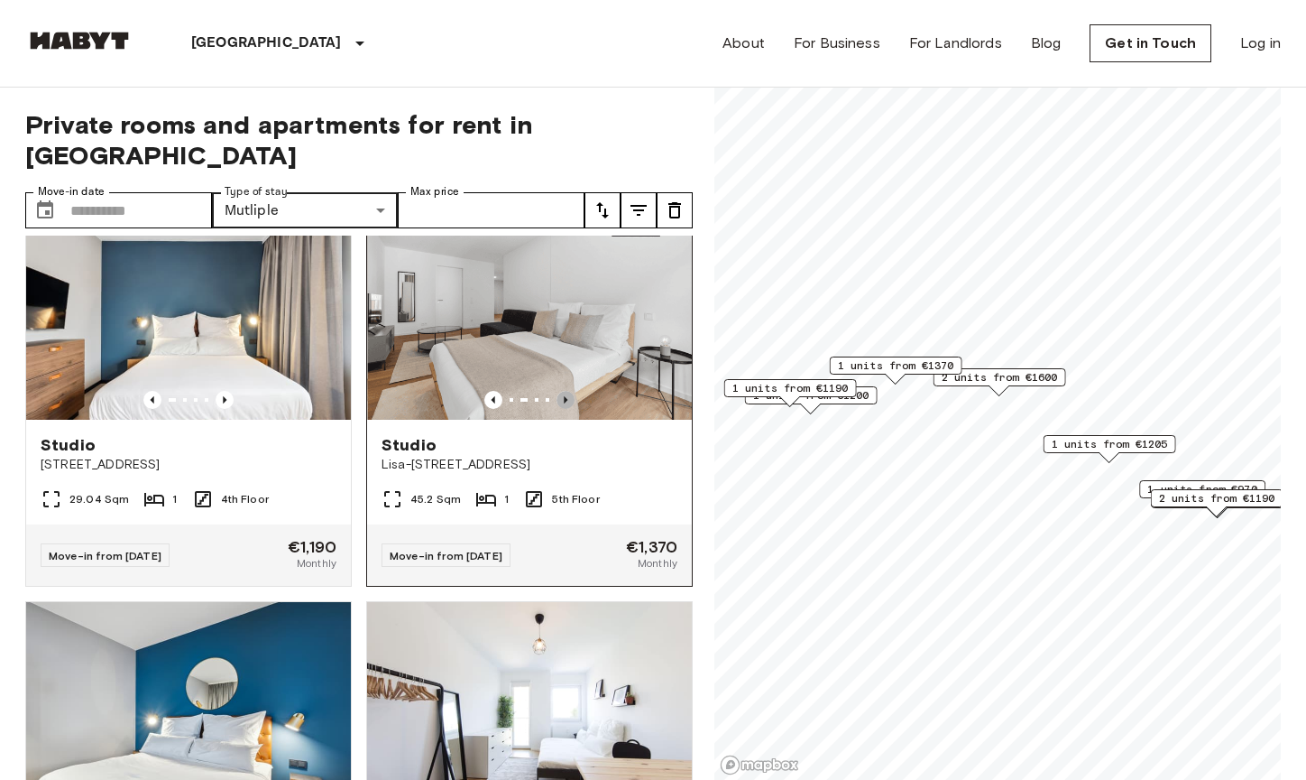
click at [557, 409] on icon "Previous image" at bounding box center [566, 400] width 18 height 18
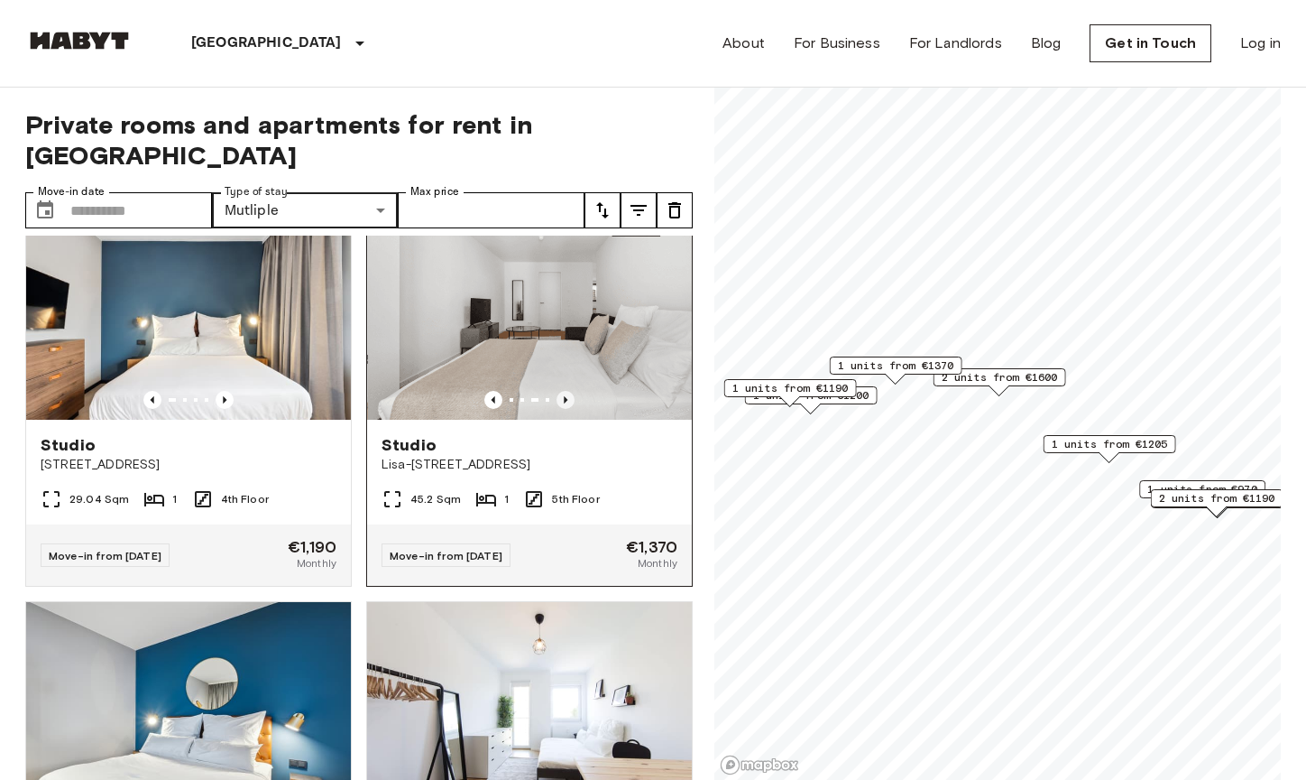
click at [557, 409] on icon "Previous image" at bounding box center [566, 400] width 18 height 18
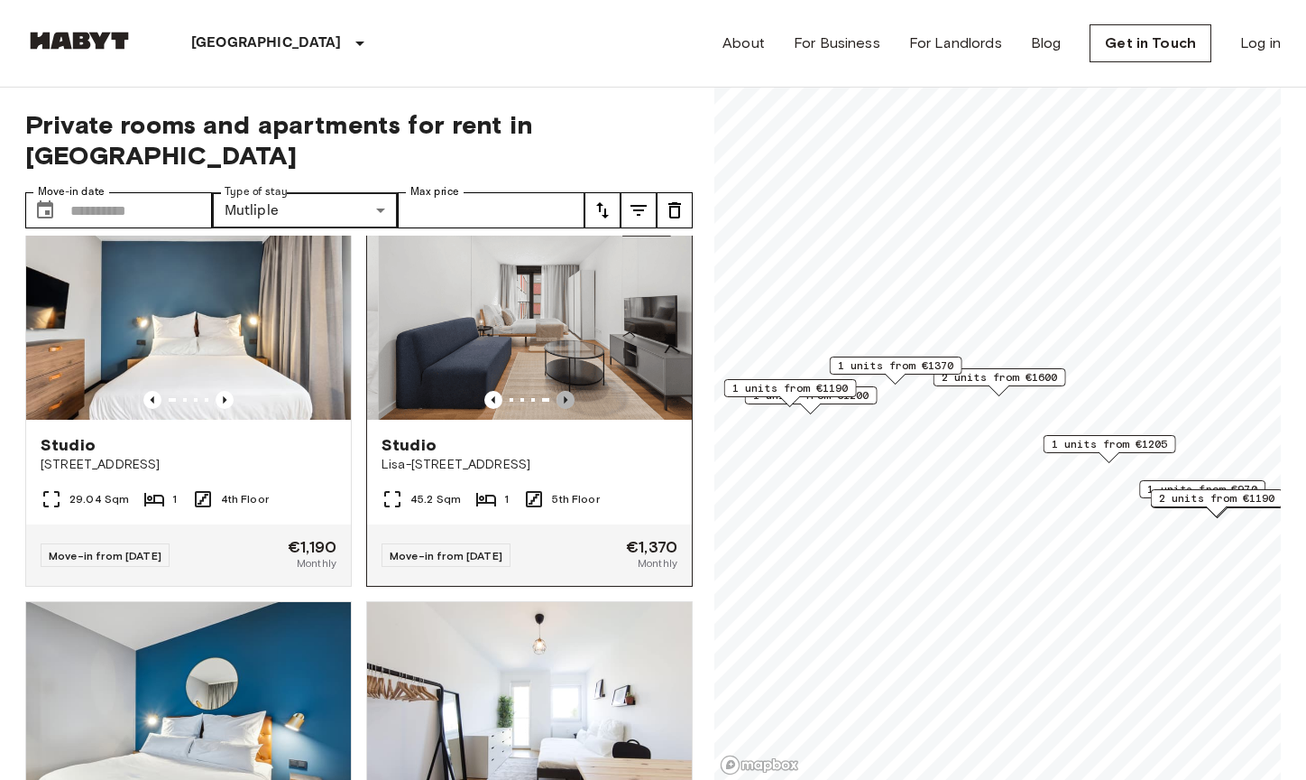
click at [557, 409] on icon "Previous image" at bounding box center [566, 400] width 18 height 18
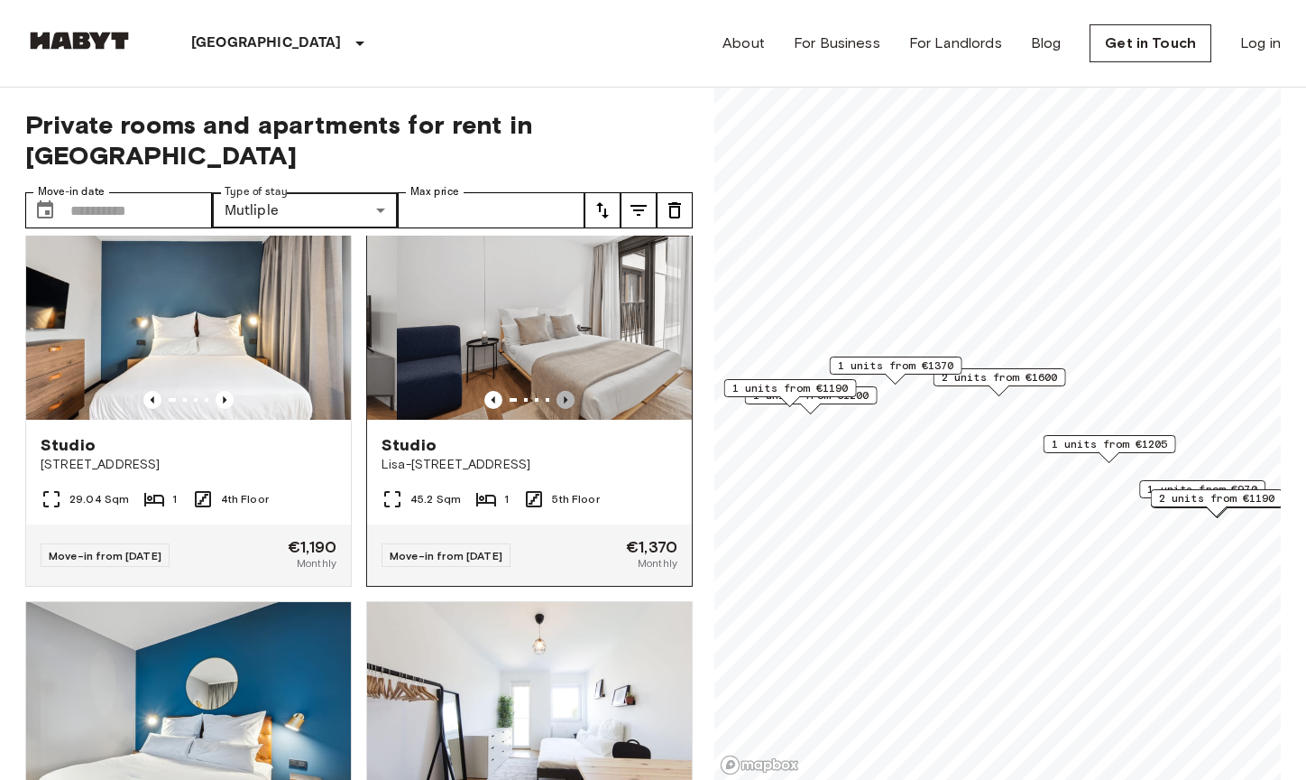
click at [557, 409] on icon "Previous image" at bounding box center [566, 400] width 18 height 18
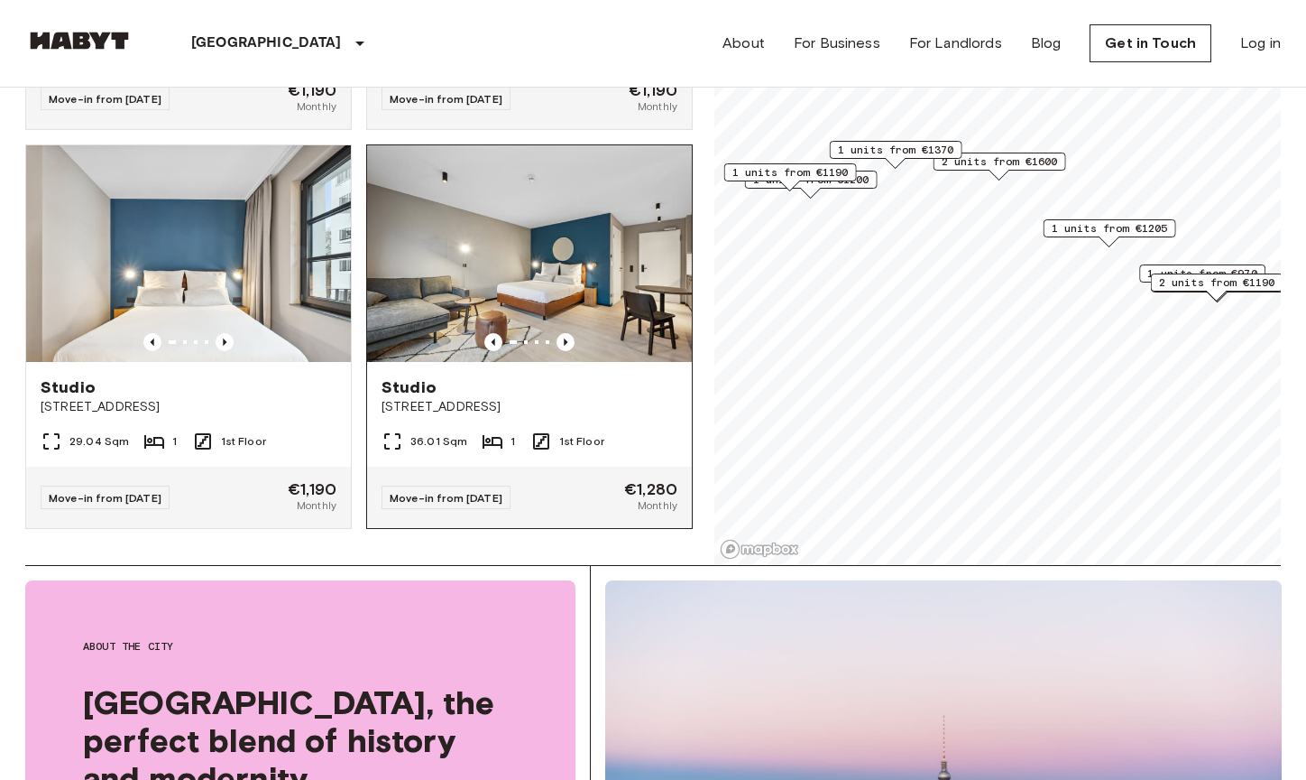
scroll to position [232, 0]
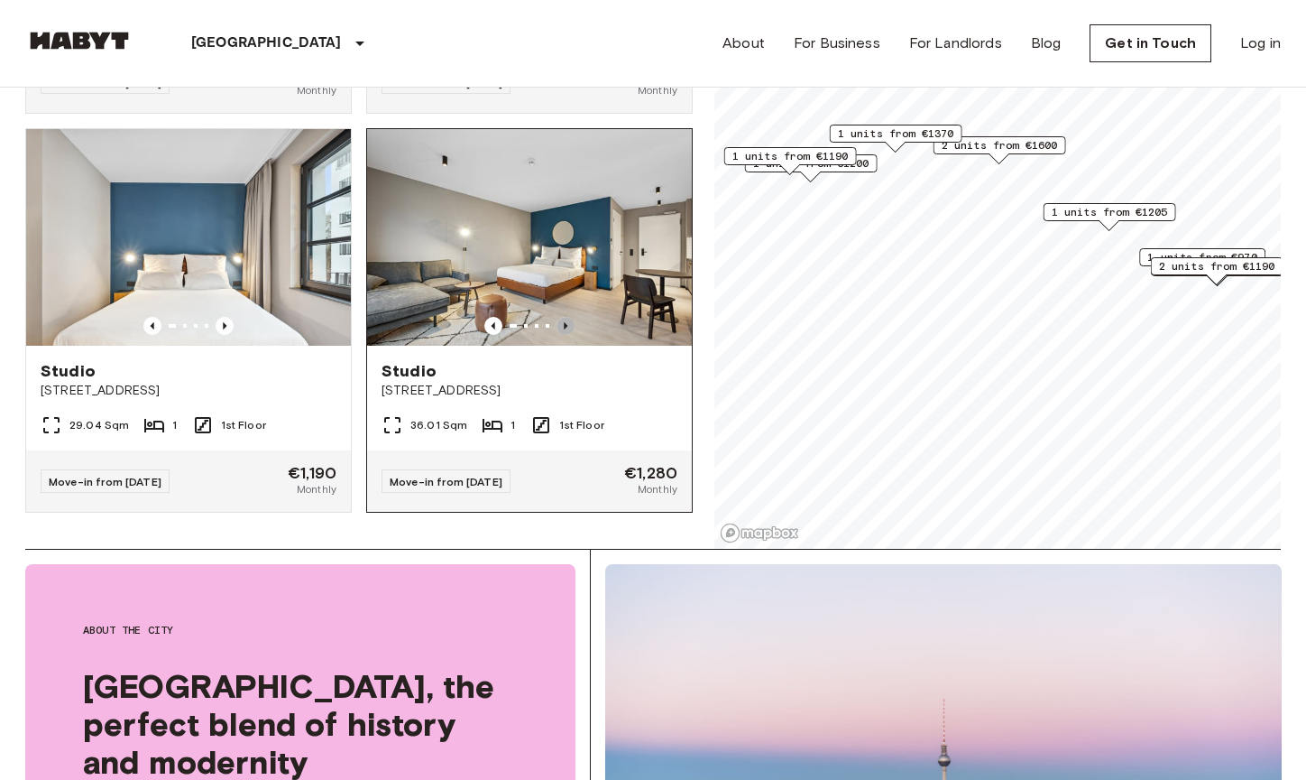
click at [560, 317] on icon "Previous image" at bounding box center [566, 326] width 18 height 18
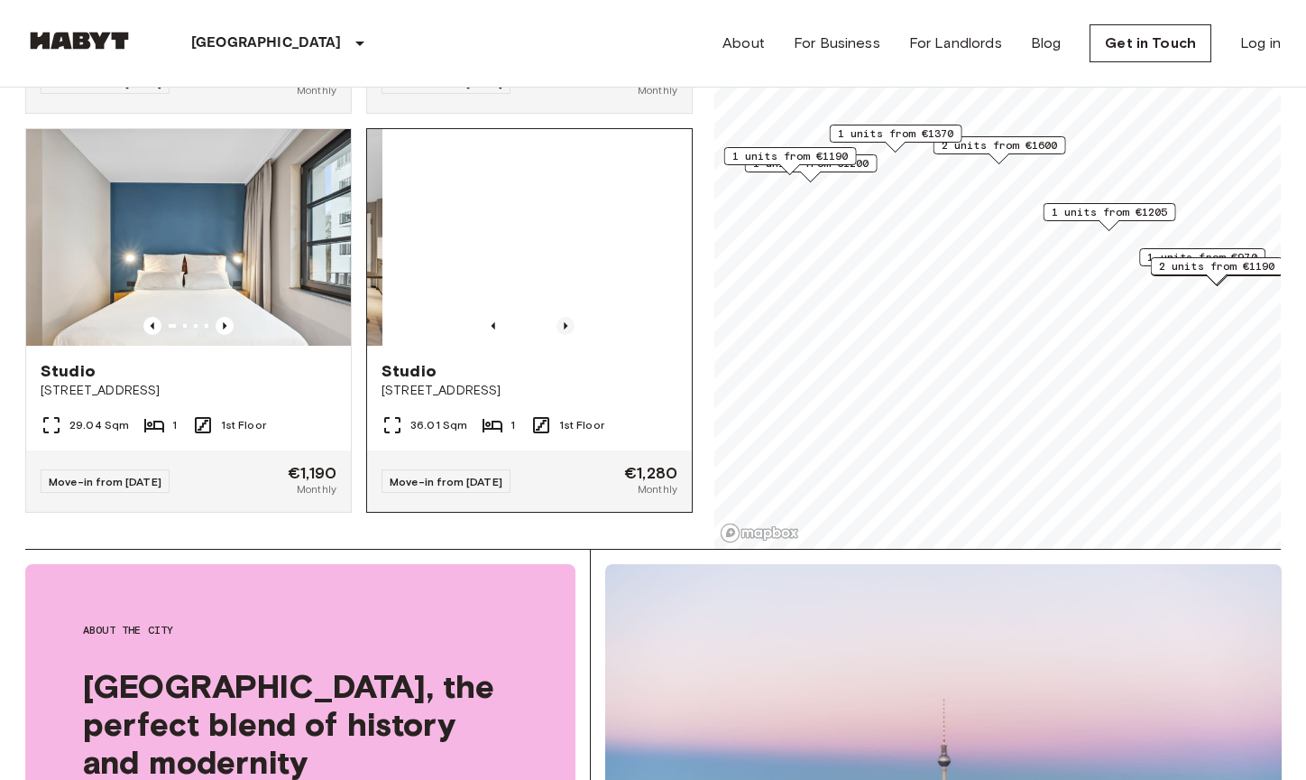
click at [560, 317] on icon "Previous image" at bounding box center [566, 326] width 18 height 18
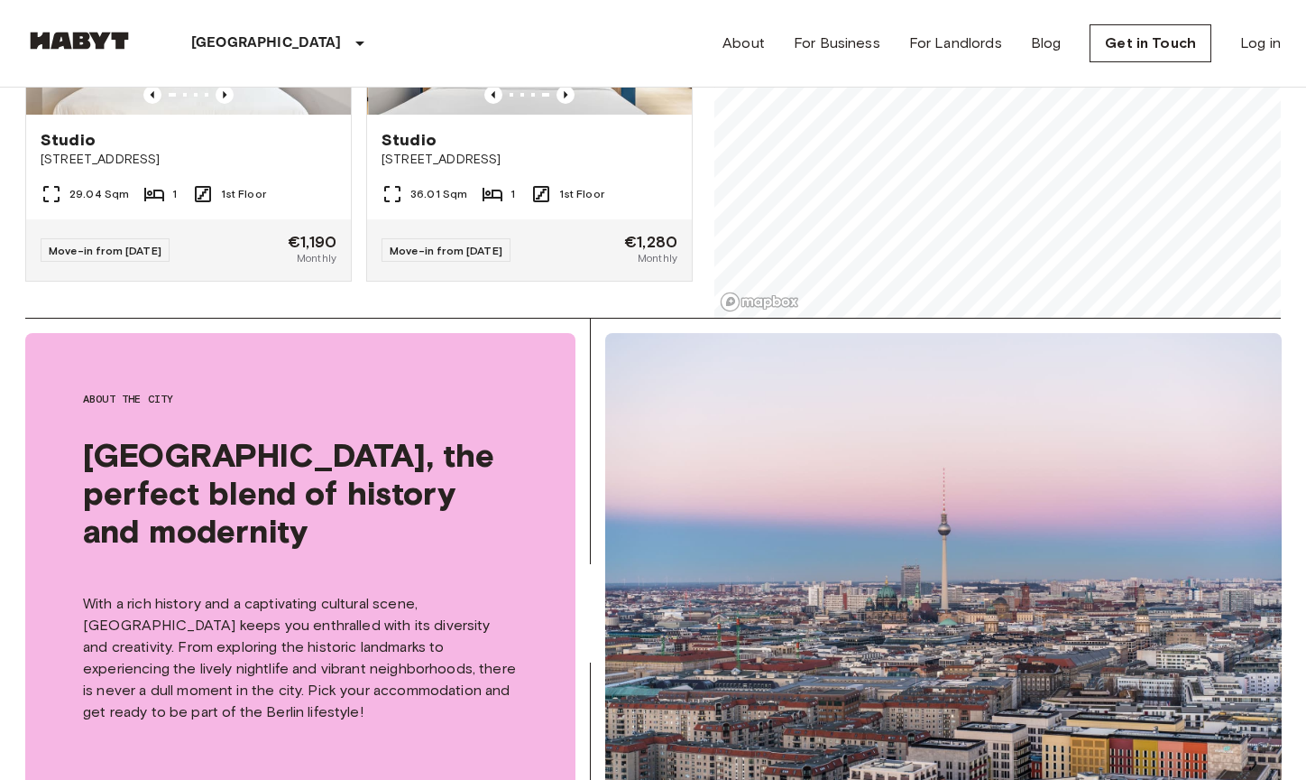
scroll to position [4364, 0]
